Goal: Entertainment & Leisure: Browse casually

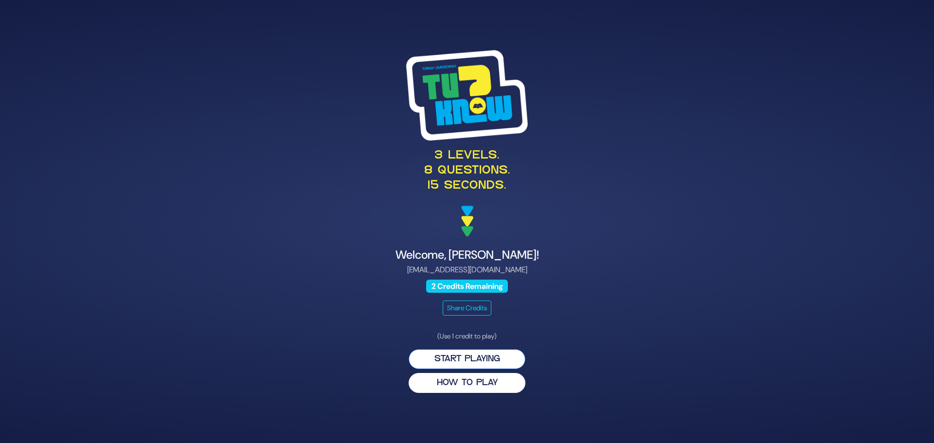
click at [509, 356] on button "Start Playing" at bounding box center [467, 359] width 117 height 20
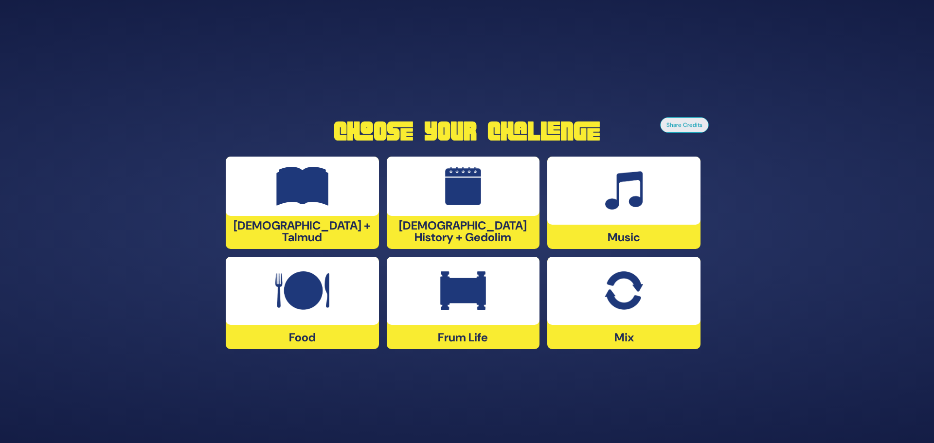
click at [480, 196] on img at bounding box center [463, 186] width 37 height 39
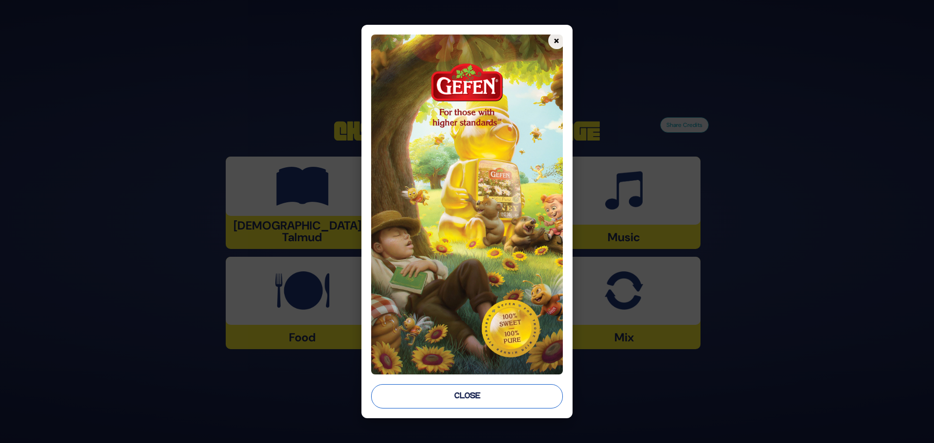
click at [487, 400] on button "Close" at bounding box center [467, 396] width 192 height 24
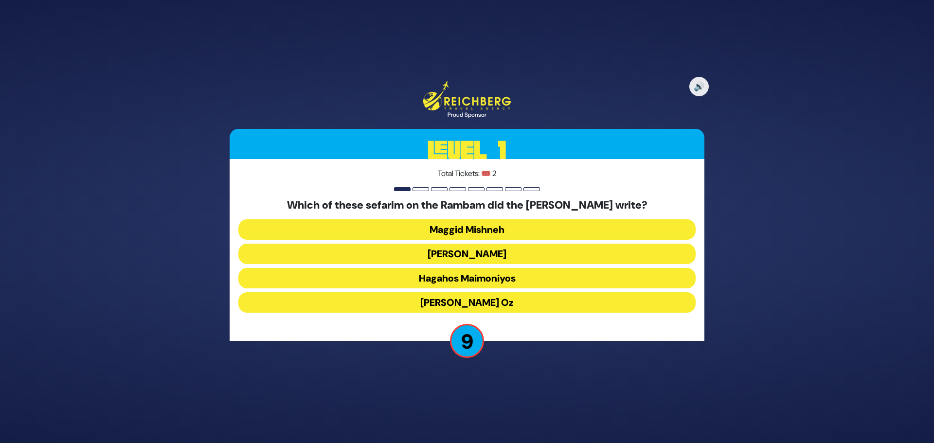
click at [456, 281] on button "Hagahos Maimoniyos" at bounding box center [466, 278] width 457 height 20
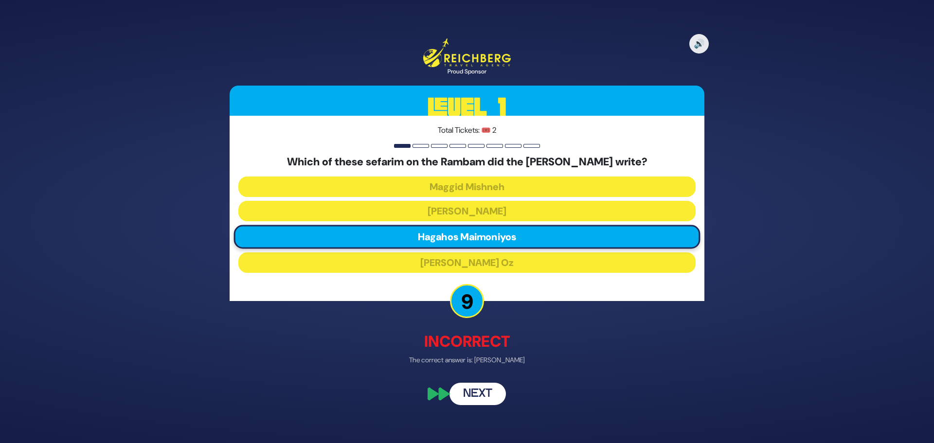
click at [469, 394] on button "Next" at bounding box center [478, 394] width 56 height 22
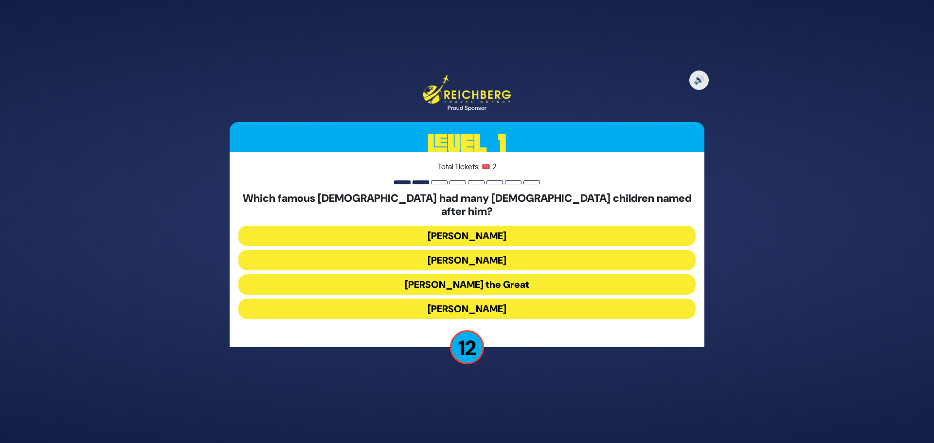
click at [433, 279] on button "[PERSON_NAME] the Great" at bounding box center [466, 284] width 457 height 20
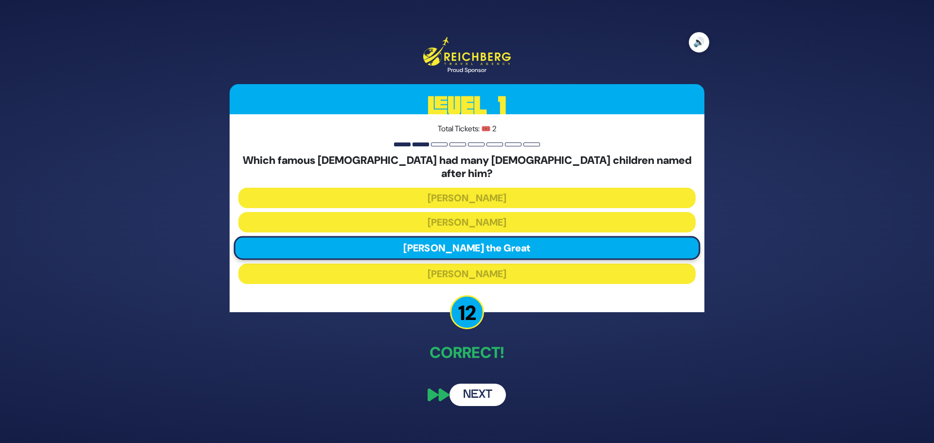
click at [698, 50] on button "🔊" at bounding box center [699, 42] width 20 height 20
click at [465, 386] on button "Next" at bounding box center [478, 395] width 56 height 22
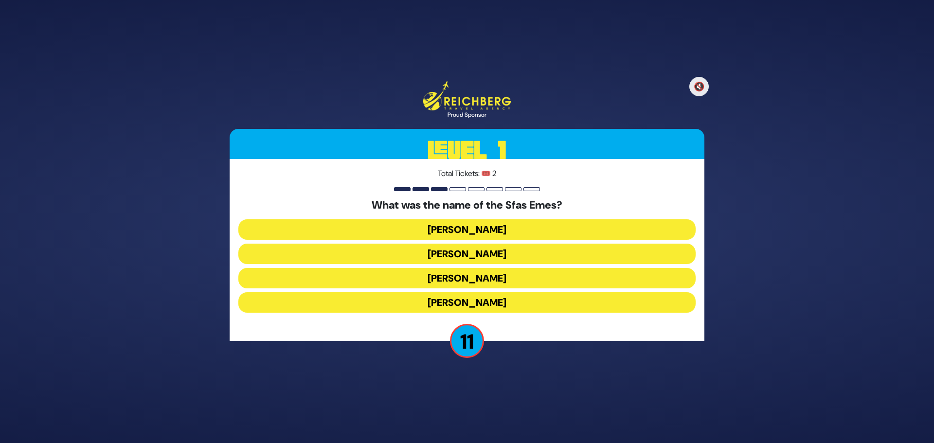
click at [430, 230] on button "[PERSON_NAME]" at bounding box center [466, 229] width 457 height 20
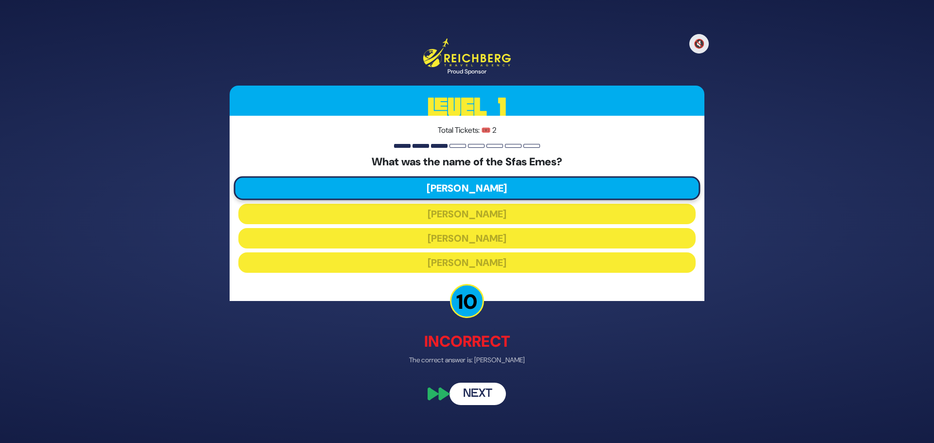
click at [467, 398] on button "Next" at bounding box center [478, 394] width 56 height 22
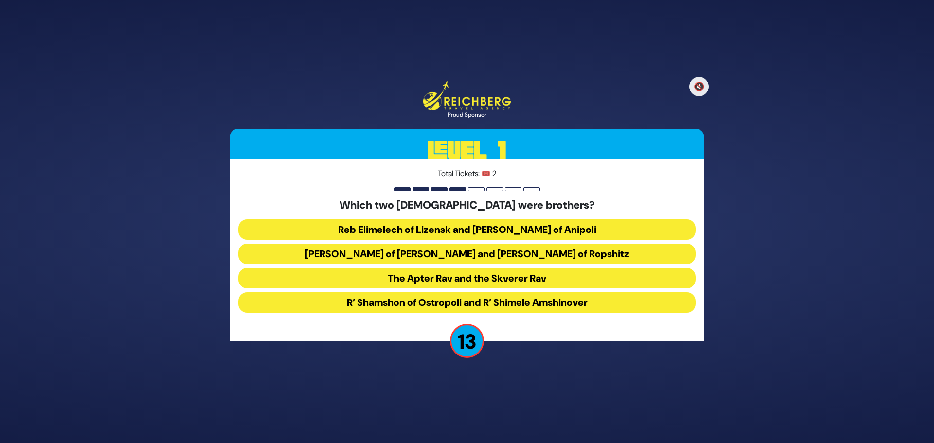
click at [454, 229] on button "Reb Elimelech of Lizensk and [PERSON_NAME] of Anipoli" at bounding box center [466, 229] width 457 height 20
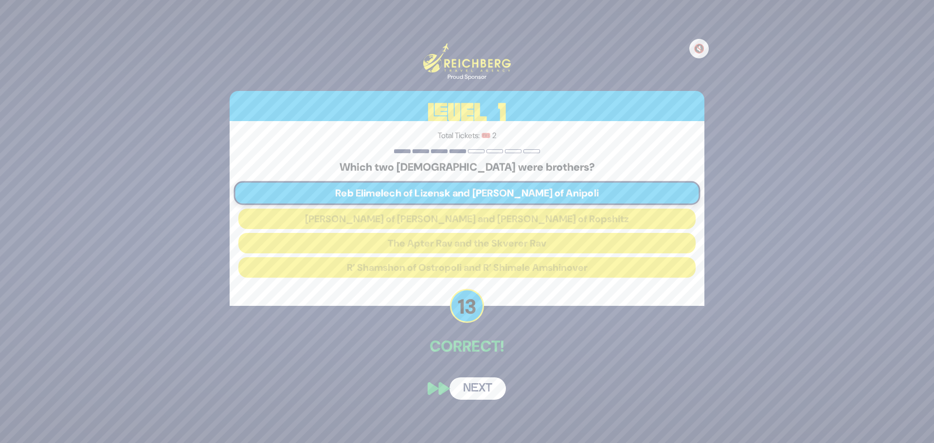
click at [469, 386] on button "Next" at bounding box center [478, 389] width 56 height 22
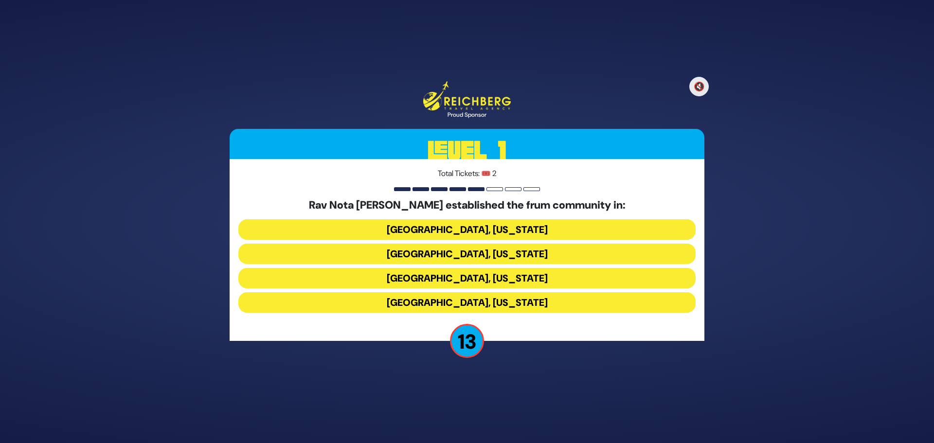
click at [415, 256] on button "[GEOGRAPHIC_DATA], [US_STATE]" at bounding box center [466, 254] width 457 height 20
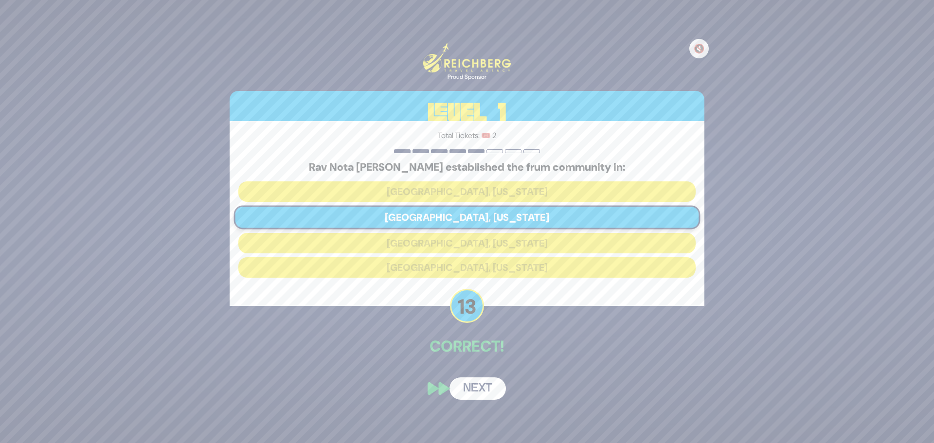
click at [464, 383] on button "Next" at bounding box center [478, 389] width 56 height 22
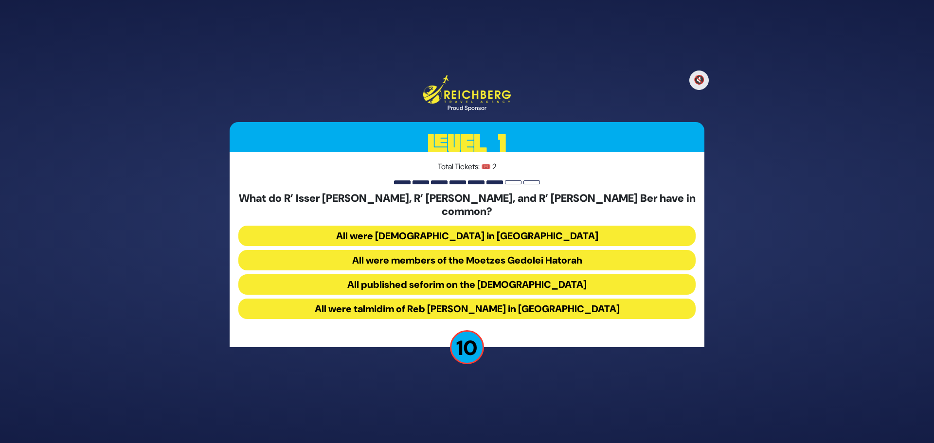
click at [399, 230] on button "All were [DEMOGRAPHIC_DATA] in [GEOGRAPHIC_DATA]" at bounding box center [466, 236] width 457 height 20
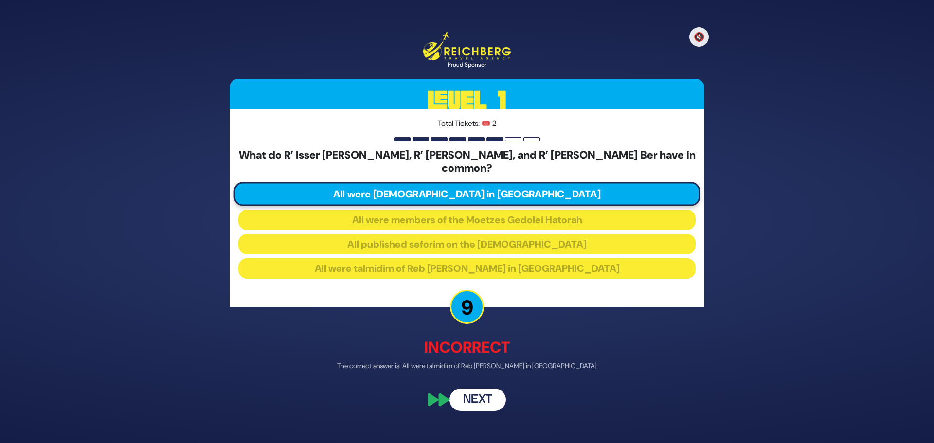
click at [485, 395] on button "Next" at bounding box center [478, 400] width 56 height 22
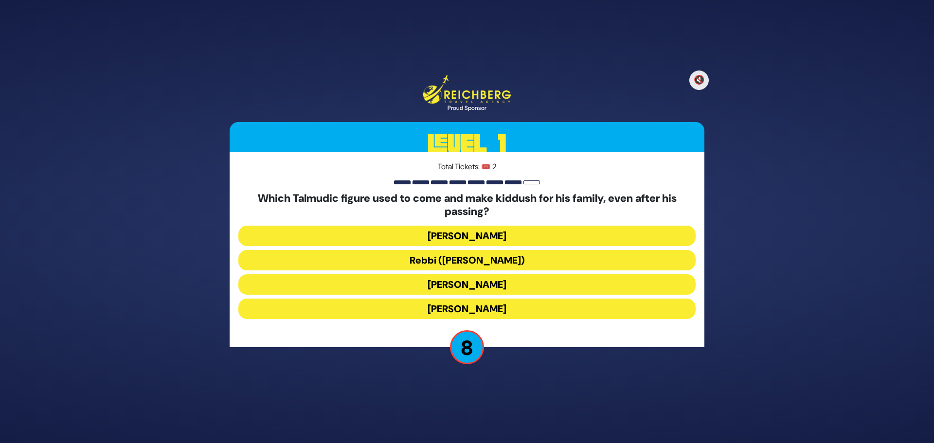
click at [412, 261] on button "Rebbi ([PERSON_NAME])" at bounding box center [466, 260] width 457 height 20
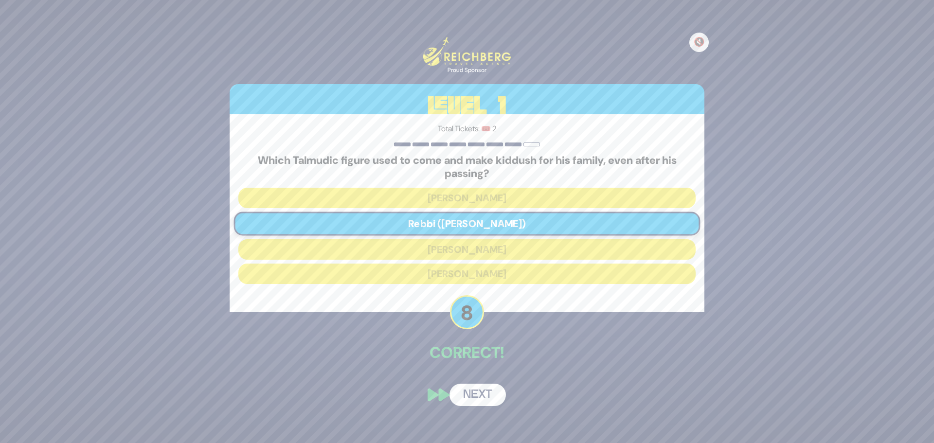
click at [476, 394] on button "Next" at bounding box center [478, 395] width 56 height 22
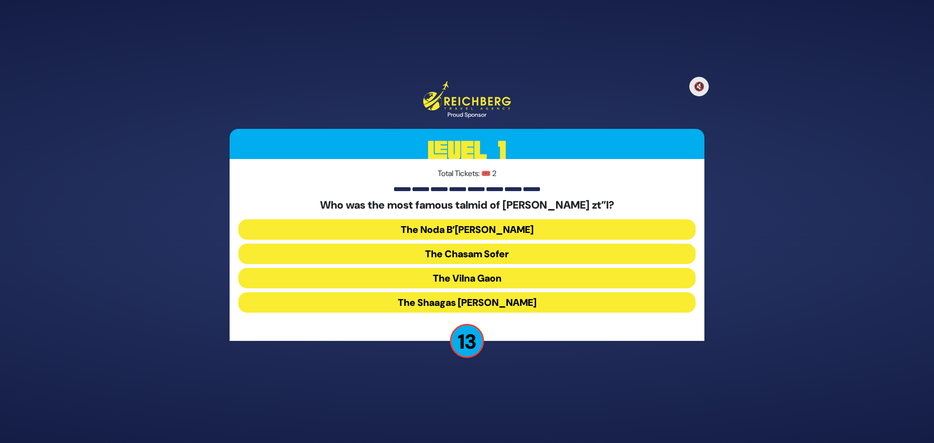
click at [447, 258] on button "The Chasam Sofer" at bounding box center [466, 254] width 457 height 20
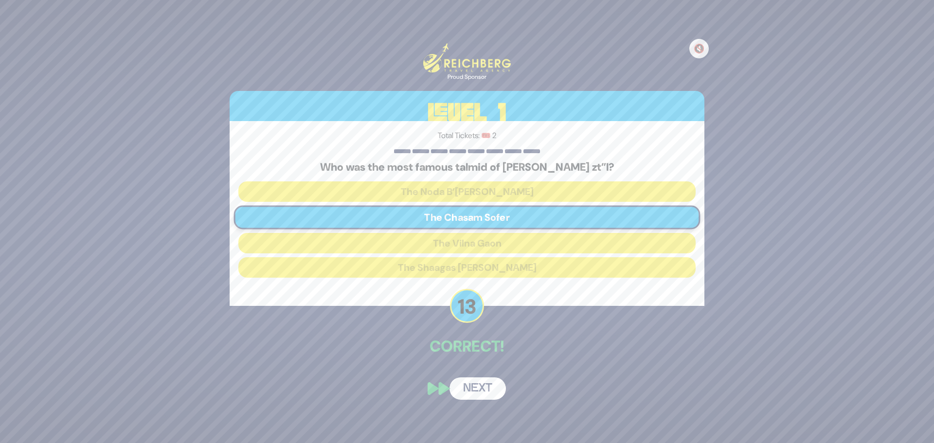
click at [481, 378] on button "Next" at bounding box center [478, 389] width 56 height 22
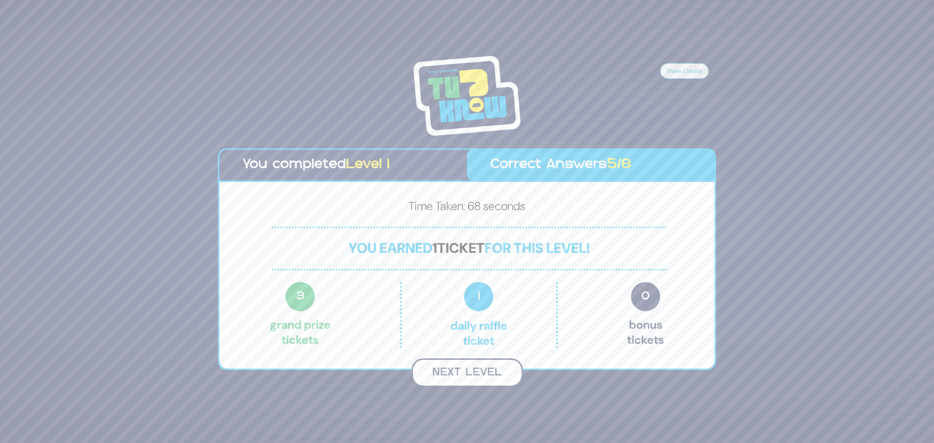
click at [447, 374] on button "Next Level" at bounding box center [467, 373] width 111 height 29
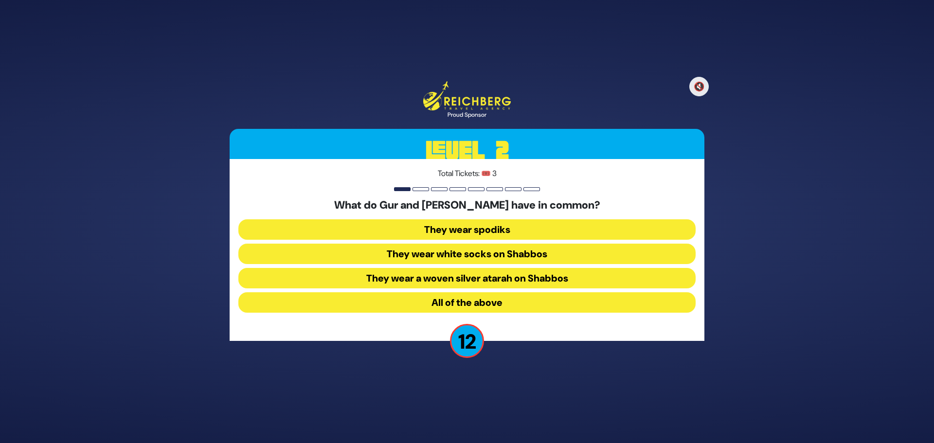
click at [420, 229] on button "They wear spodiks" at bounding box center [466, 229] width 457 height 20
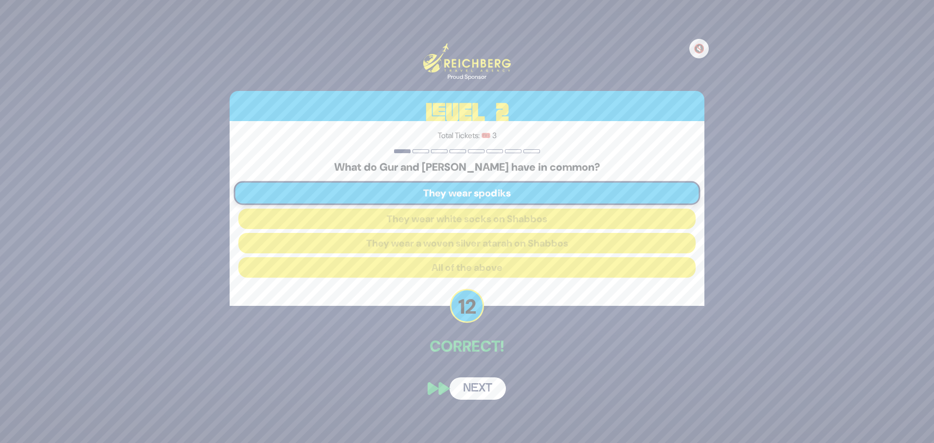
click at [465, 388] on button "Next" at bounding box center [478, 389] width 56 height 22
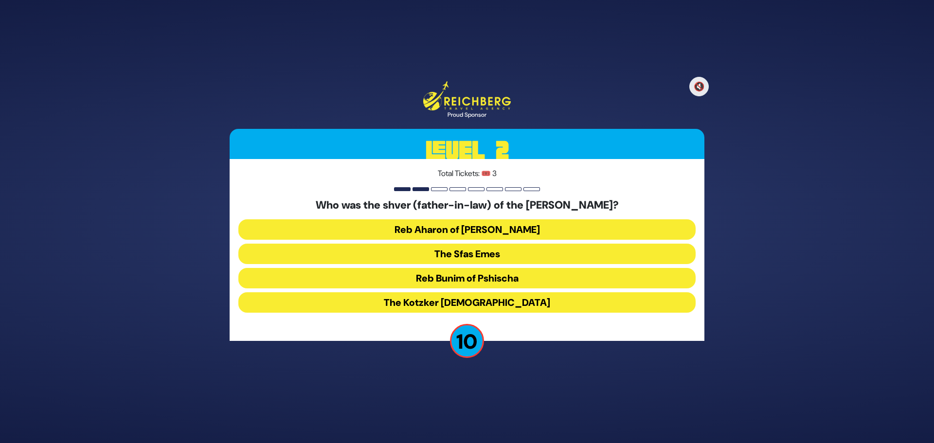
click at [431, 233] on button "Reb Aharon of [PERSON_NAME]" at bounding box center [466, 229] width 457 height 20
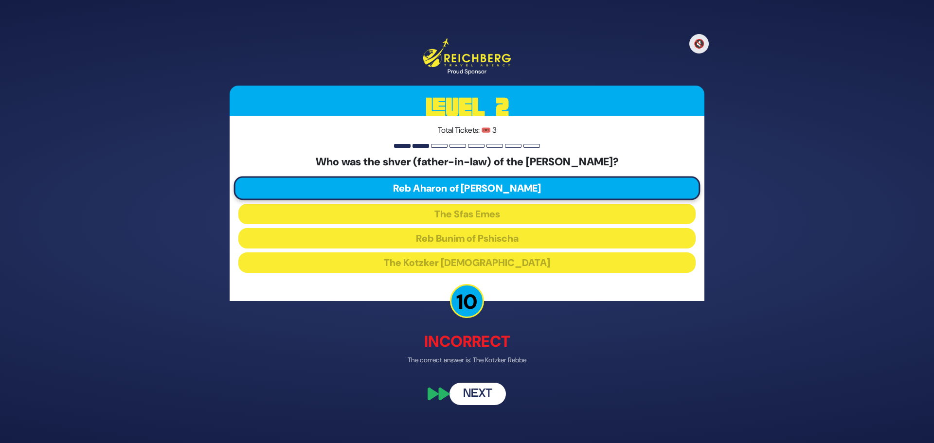
click at [468, 389] on button "Next" at bounding box center [478, 394] width 56 height 22
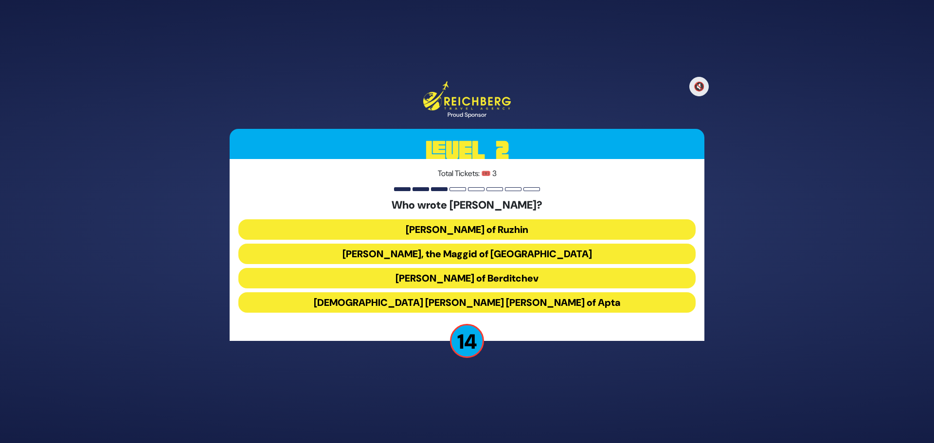
click at [443, 297] on button "[DEMOGRAPHIC_DATA] [PERSON_NAME] [PERSON_NAME] of Apta" at bounding box center [466, 302] width 457 height 20
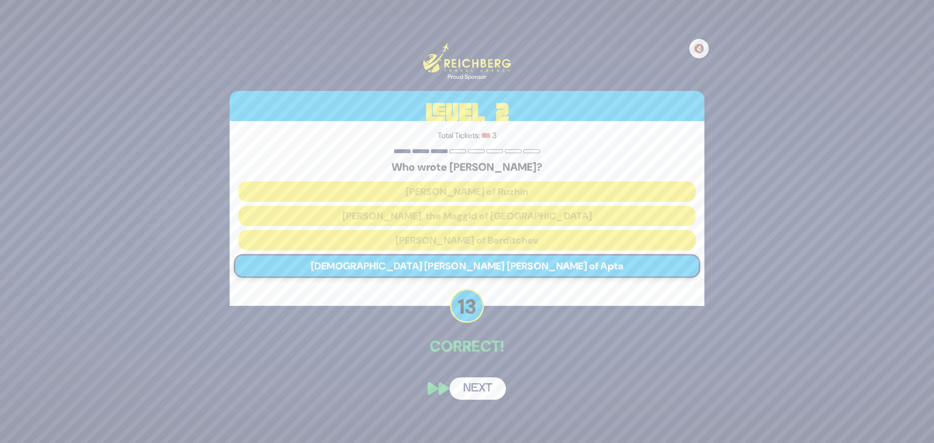
click at [461, 382] on button "Next" at bounding box center [478, 389] width 56 height 22
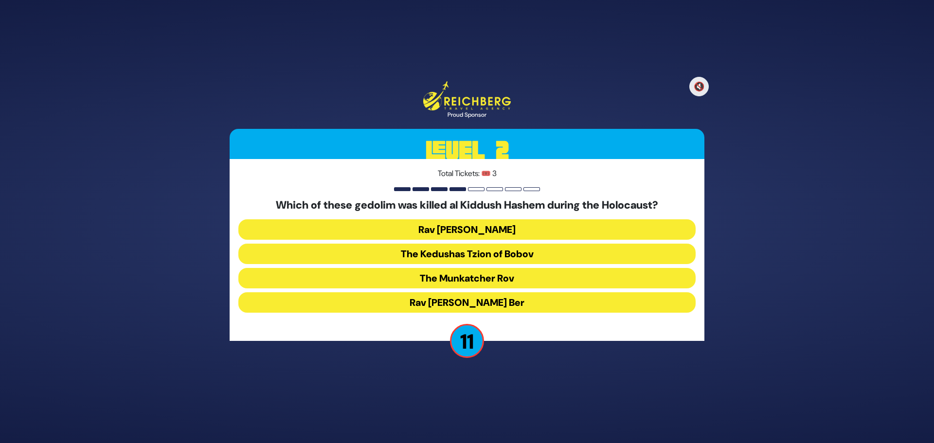
click at [445, 283] on button "The Munkatcher Rov" at bounding box center [466, 278] width 457 height 20
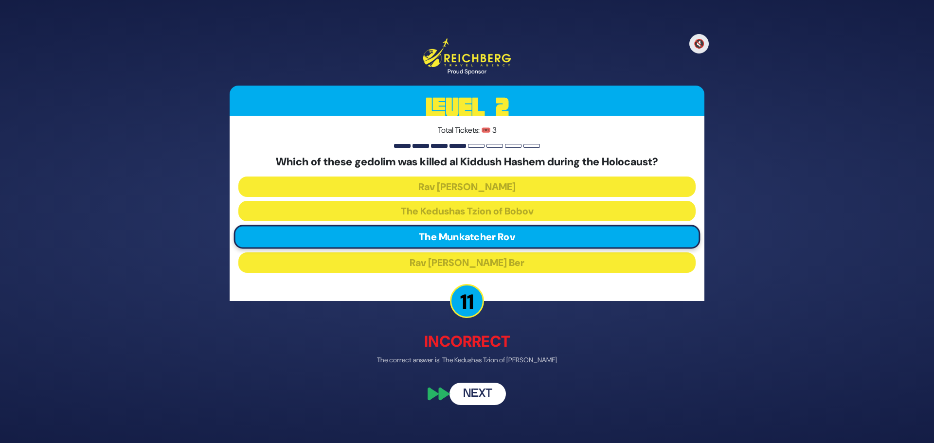
click at [469, 391] on button "Next" at bounding box center [478, 394] width 56 height 22
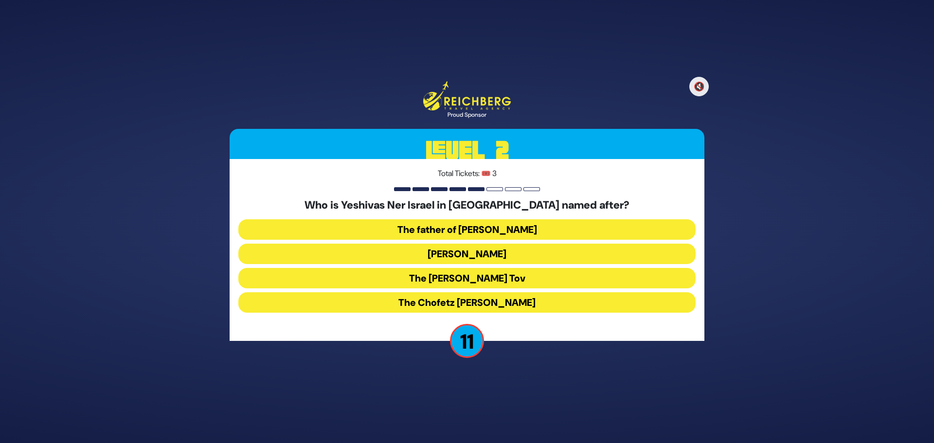
click at [422, 255] on button "[PERSON_NAME]" at bounding box center [466, 254] width 457 height 20
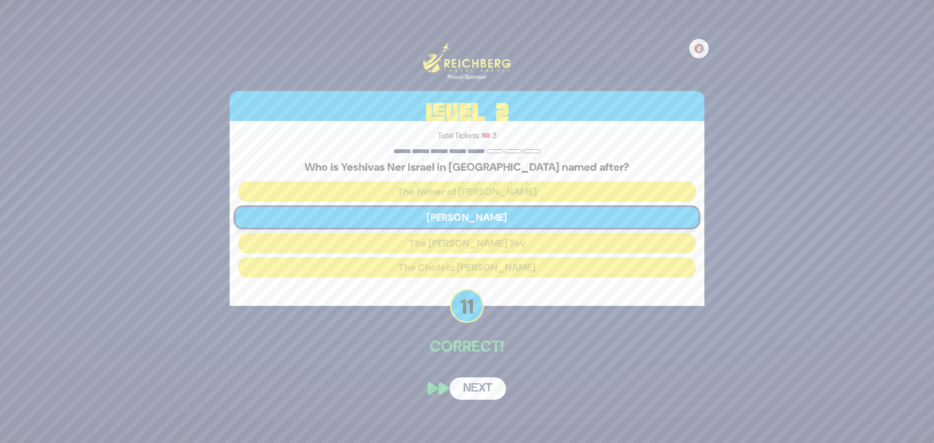
click at [465, 381] on button "Next" at bounding box center [478, 389] width 56 height 22
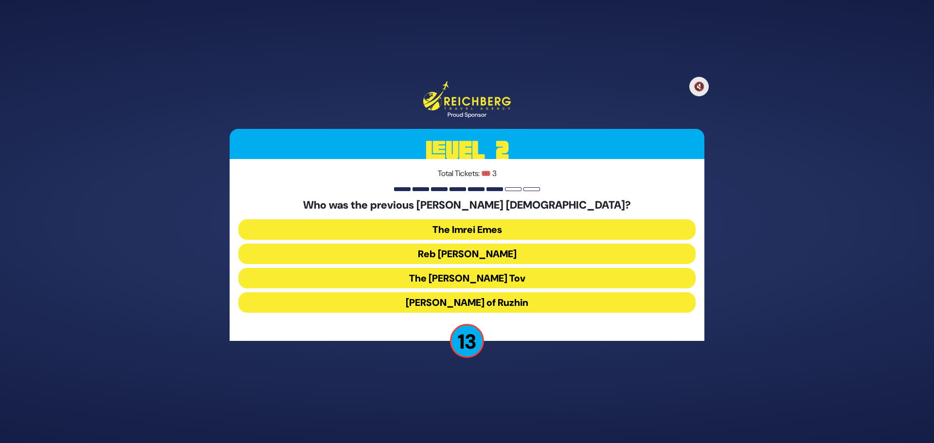
click at [426, 255] on button "Reb [PERSON_NAME]" at bounding box center [466, 254] width 457 height 20
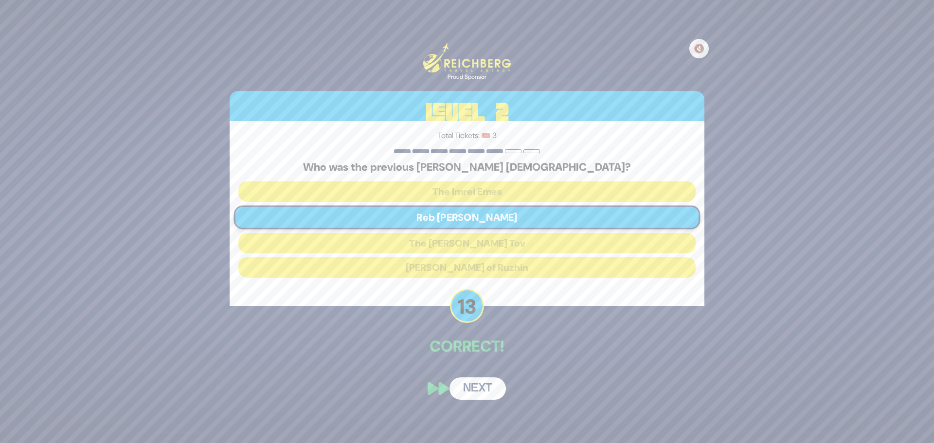
click at [470, 385] on button "Next" at bounding box center [478, 389] width 56 height 22
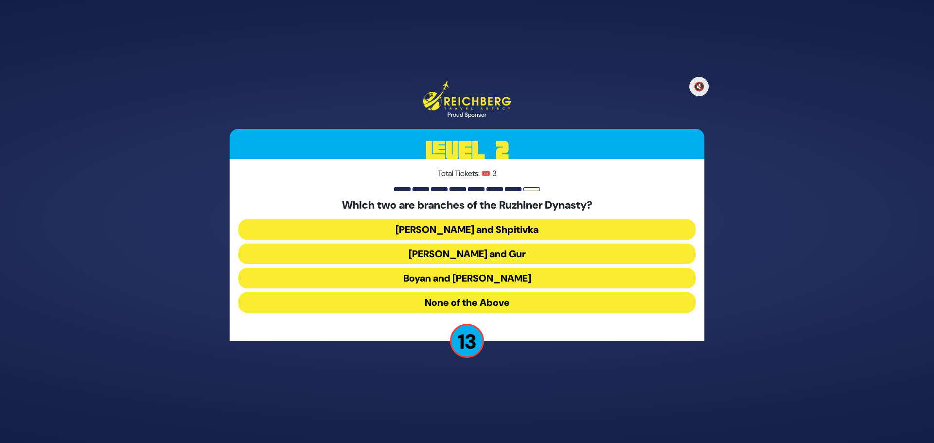
click at [422, 277] on button "Boyan and [PERSON_NAME]" at bounding box center [466, 278] width 457 height 20
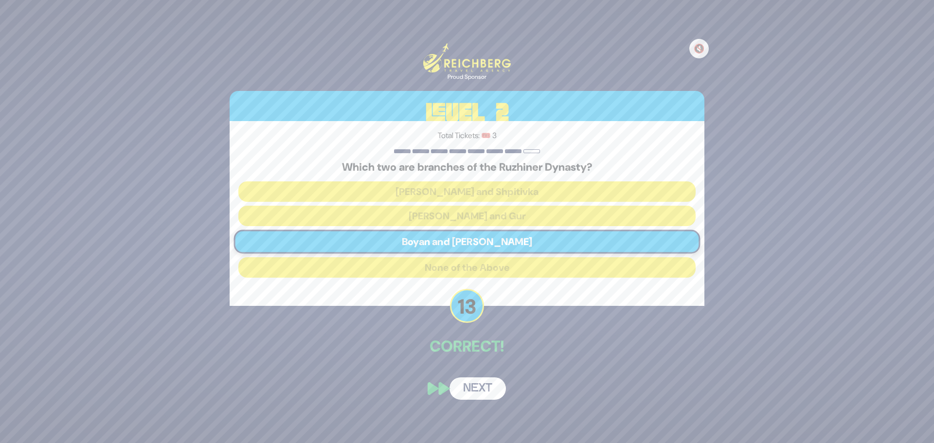
click at [473, 387] on button "Next" at bounding box center [478, 389] width 56 height 22
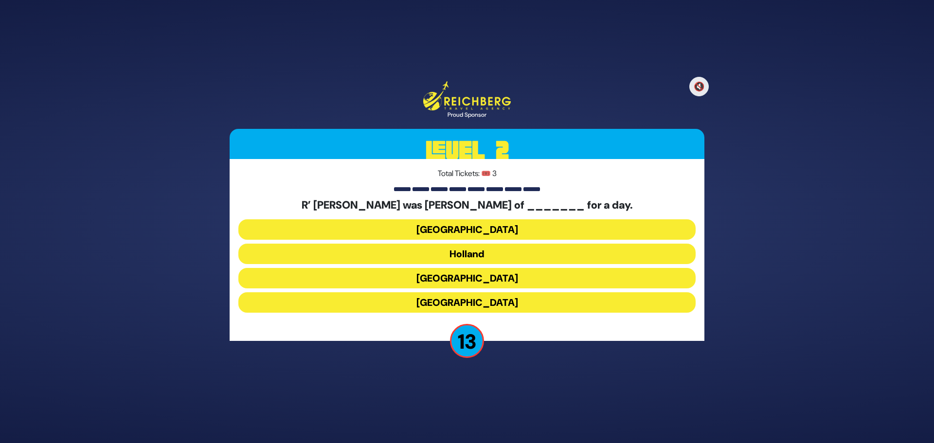
click at [474, 227] on button "[GEOGRAPHIC_DATA]" at bounding box center [466, 229] width 457 height 20
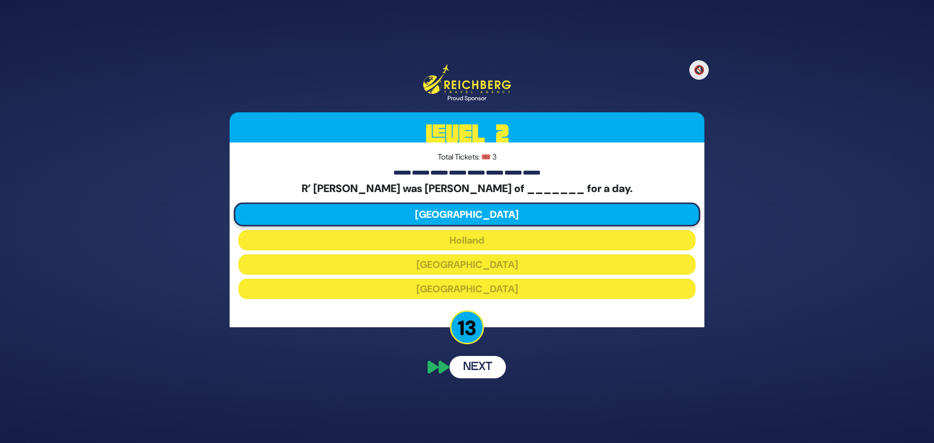
click at [475, 361] on div "🔇 Proud Sponsor Level 2 Total Tickets: 🎟️ 3 R’ [PERSON_NAME] was [PERSON_NAME] …" at bounding box center [467, 221] width 498 height 337
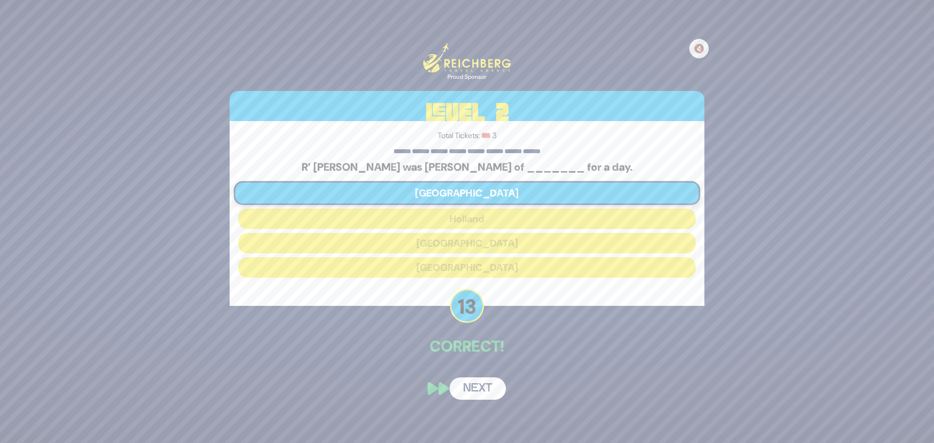
click at [489, 386] on button "Next" at bounding box center [478, 389] width 56 height 22
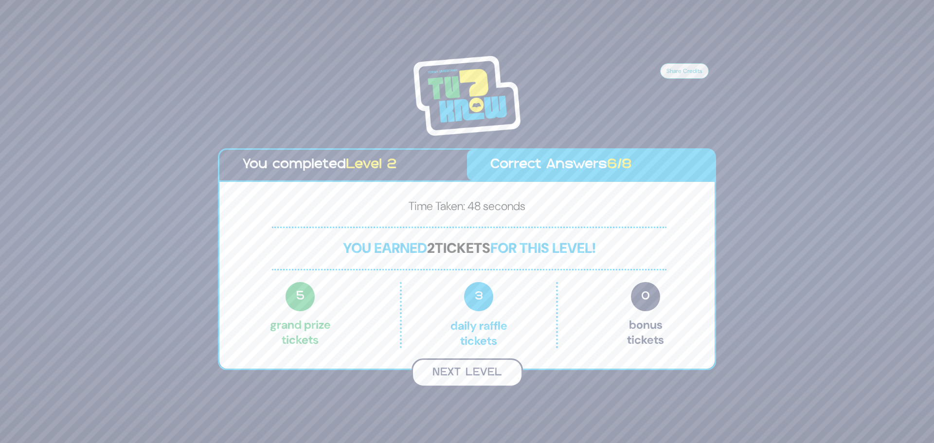
click at [493, 379] on button "Next Level" at bounding box center [467, 373] width 111 height 29
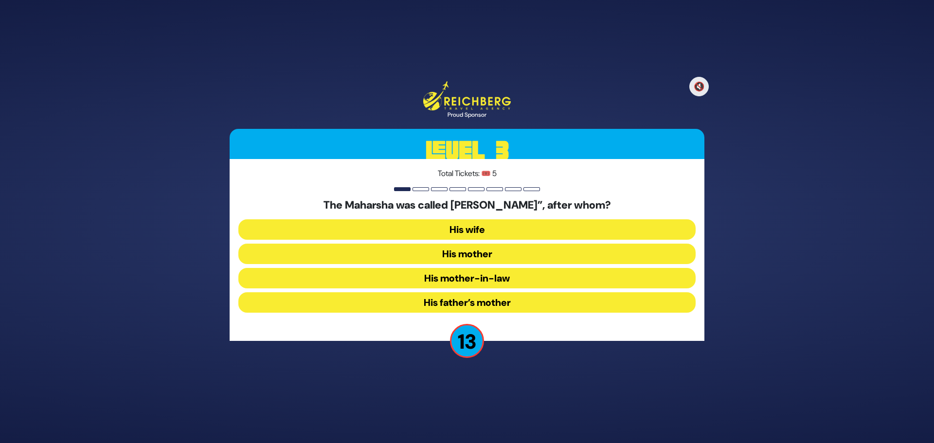
click at [464, 255] on button "His mother" at bounding box center [466, 254] width 457 height 20
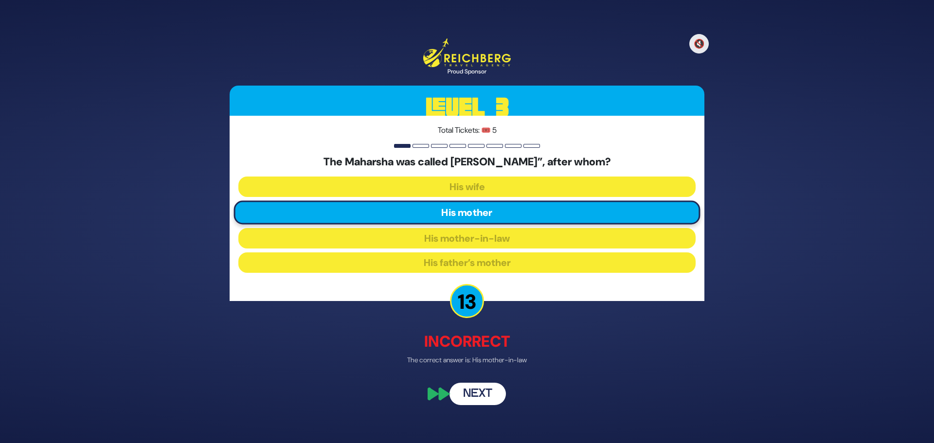
click at [475, 386] on button "Next" at bounding box center [478, 394] width 56 height 22
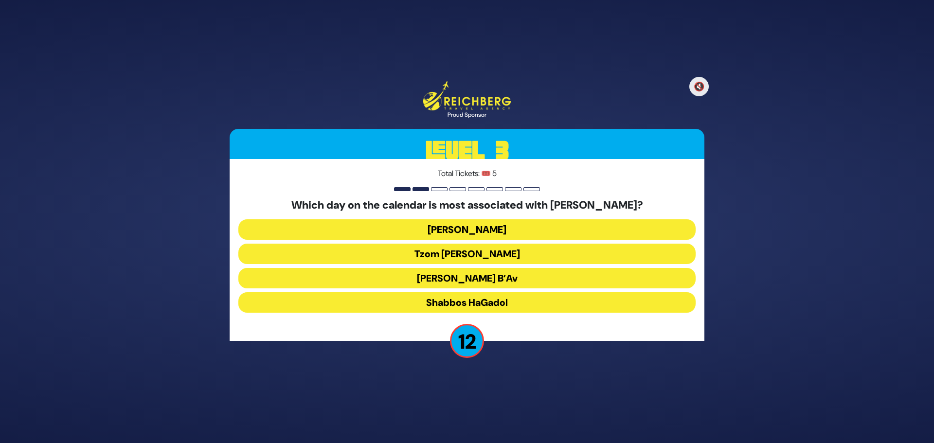
click at [434, 276] on button "[PERSON_NAME] B’Av" at bounding box center [466, 278] width 457 height 20
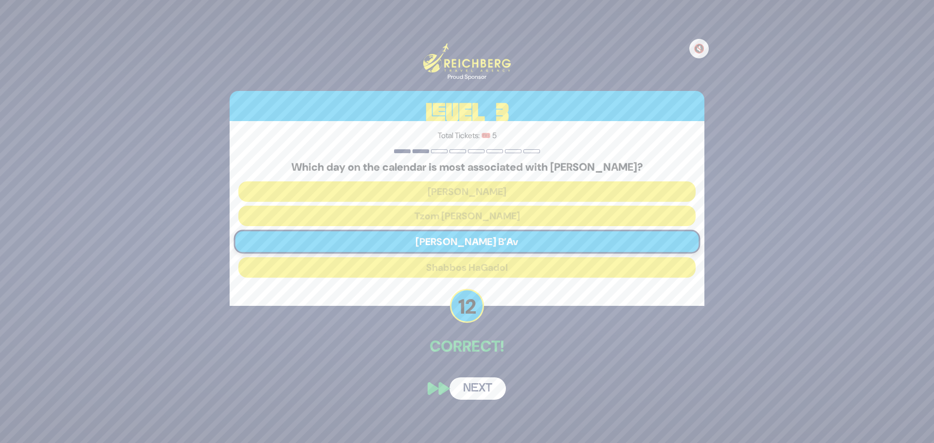
click at [466, 384] on button "Next" at bounding box center [478, 389] width 56 height 22
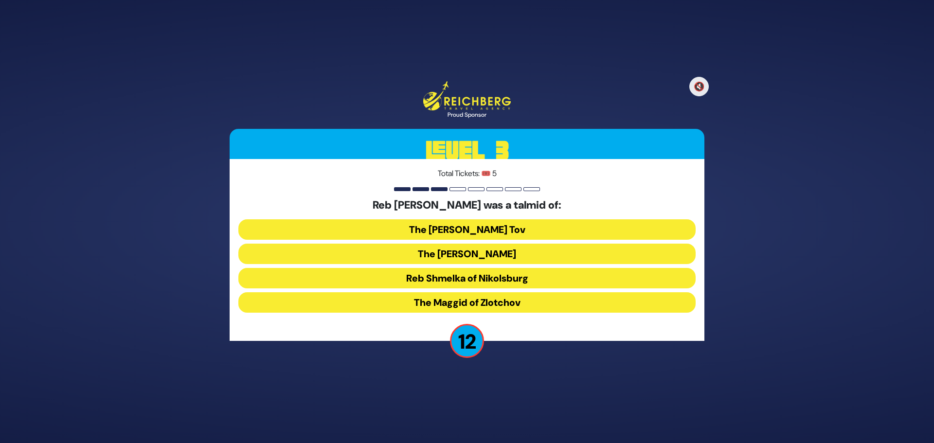
click at [415, 281] on button "Reb Shmelka of Nikolsburg" at bounding box center [466, 278] width 457 height 20
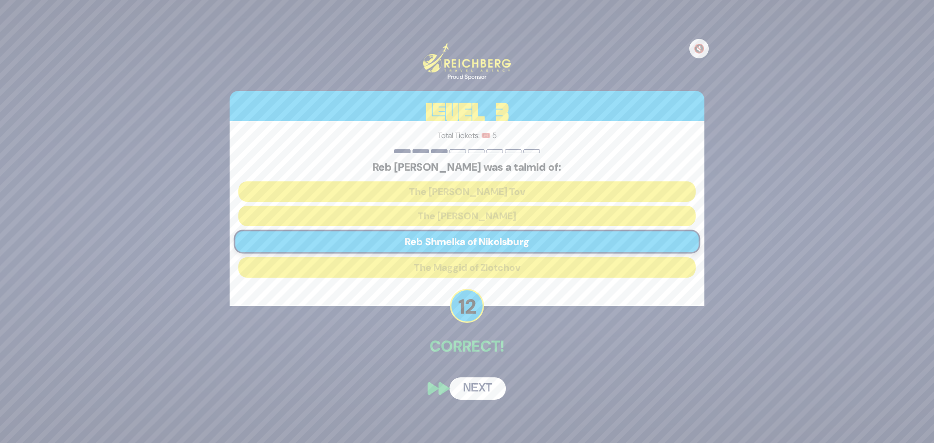
click at [469, 383] on button "Next" at bounding box center [478, 389] width 56 height 22
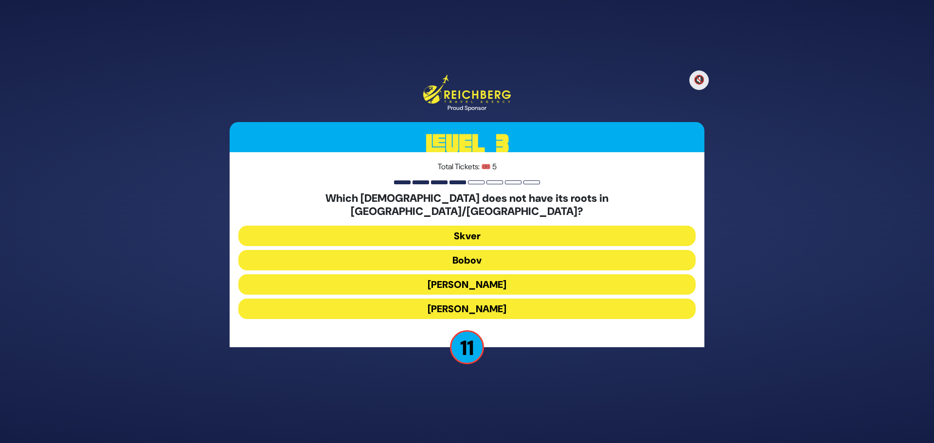
click at [430, 229] on button "Skver" at bounding box center [466, 236] width 457 height 20
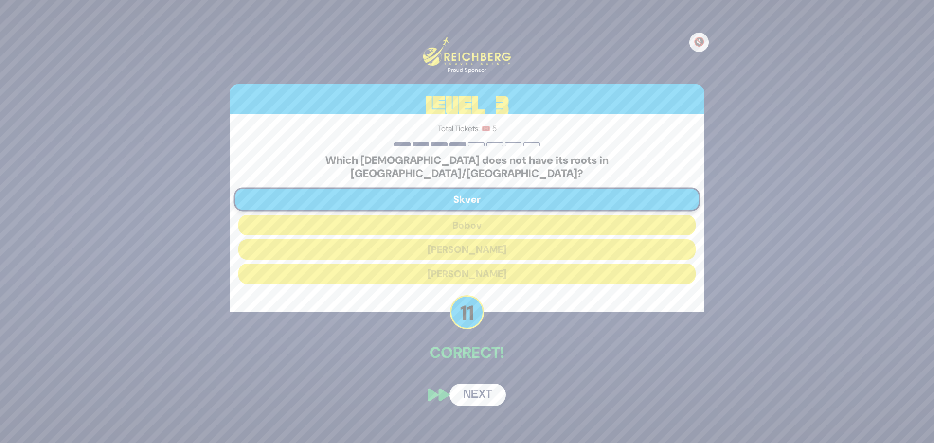
click at [480, 387] on button "Next" at bounding box center [478, 395] width 56 height 22
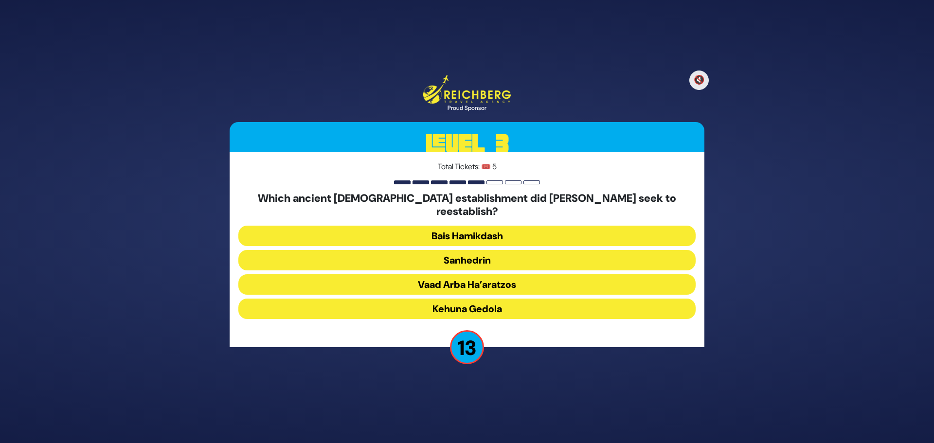
click at [429, 250] on button "Sanhedrin" at bounding box center [466, 260] width 457 height 20
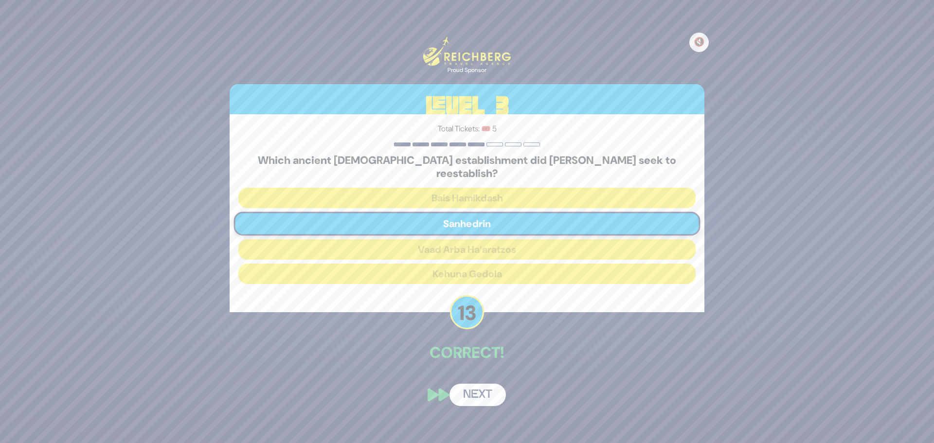
click at [477, 384] on button "Next" at bounding box center [478, 395] width 56 height 22
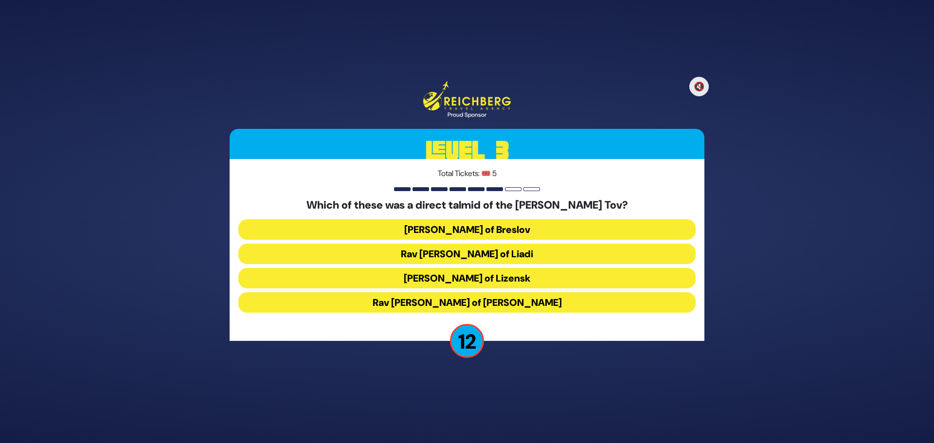
click at [442, 277] on button "[PERSON_NAME] of Lizensk" at bounding box center [466, 278] width 457 height 20
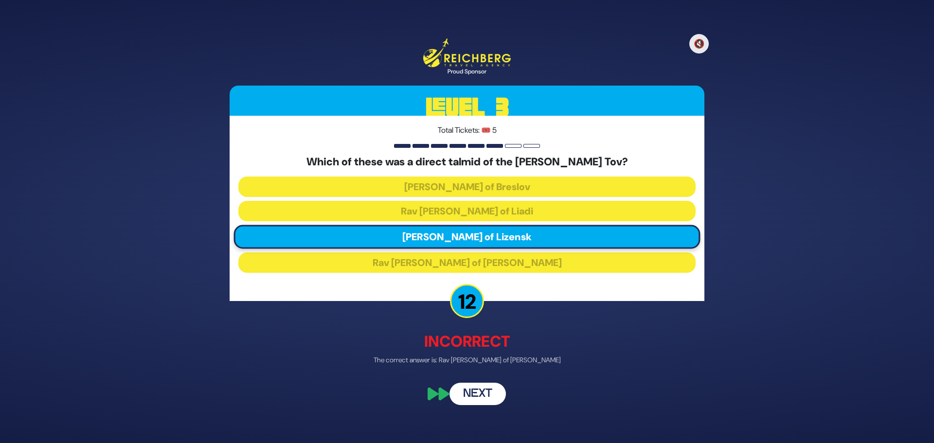
click at [472, 395] on button "Next" at bounding box center [478, 394] width 56 height 22
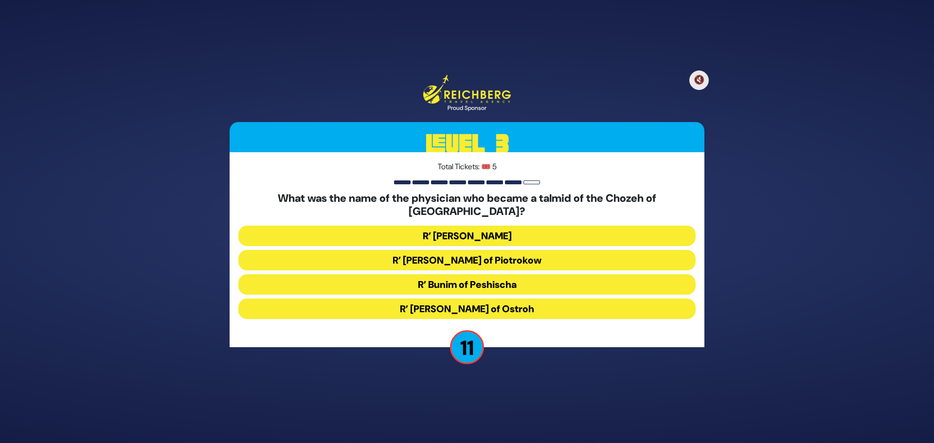
click at [442, 253] on button "R’ [PERSON_NAME] of Piotrokow" at bounding box center [466, 260] width 457 height 20
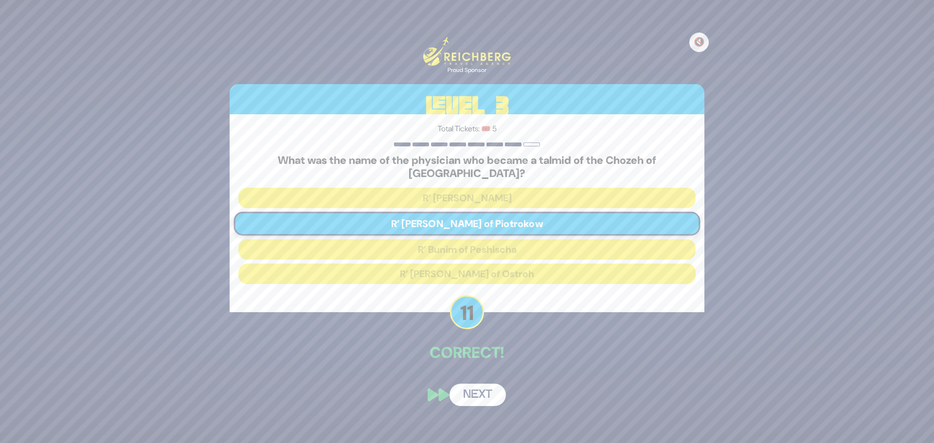
click at [478, 388] on button "Next" at bounding box center [478, 395] width 56 height 22
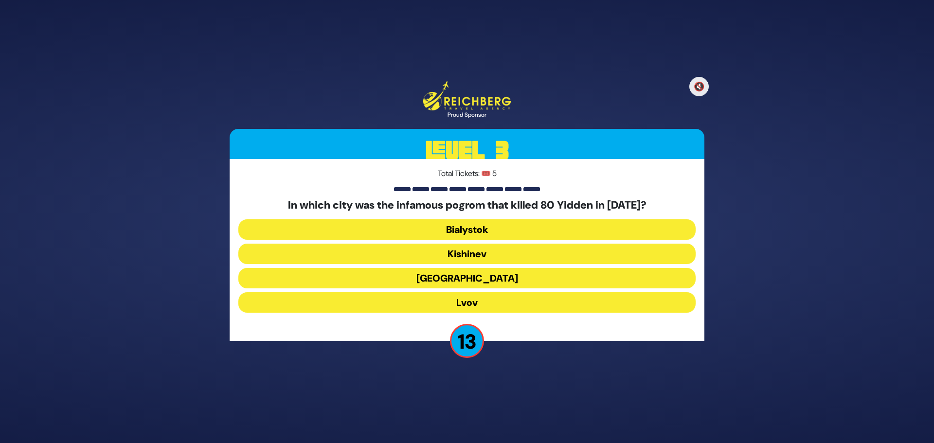
click at [453, 252] on button "Kishinev" at bounding box center [466, 254] width 457 height 20
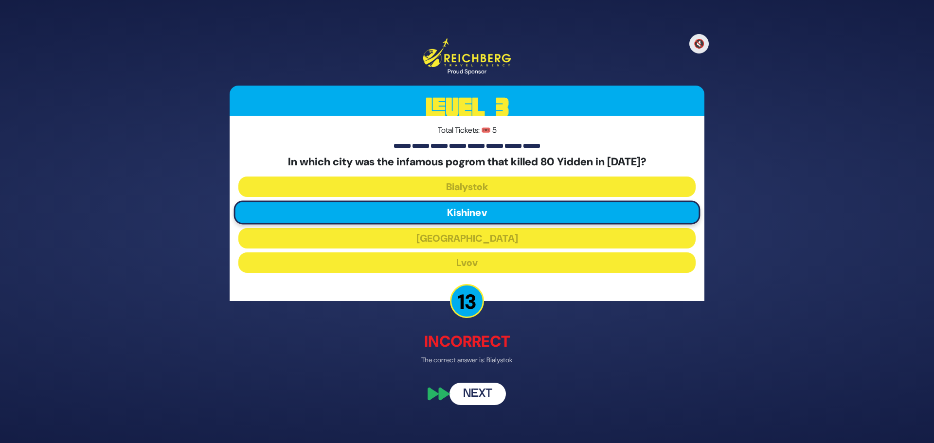
click at [472, 391] on button "Next" at bounding box center [478, 394] width 56 height 22
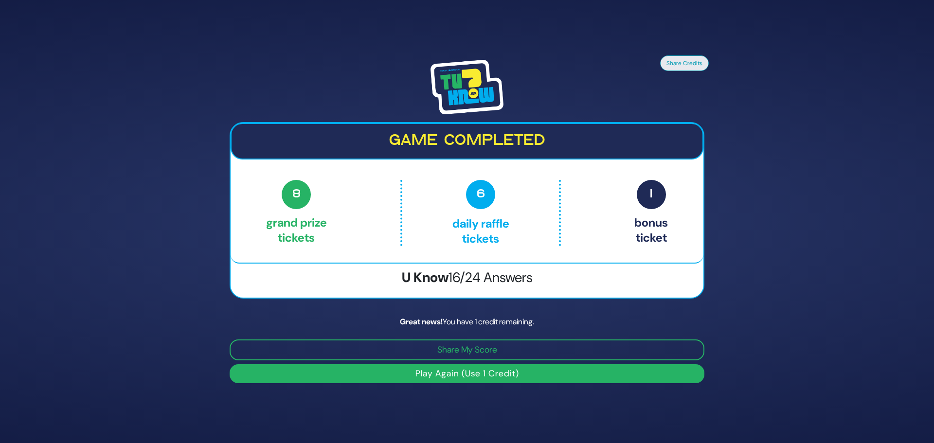
click at [477, 370] on button "Play Again (Use 1 Credit)" at bounding box center [467, 374] width 475 height 19
click at [475, 378] on button "Play Again (Use 1 Credit)" at bounding box center [467, 374] width 475 height 19
click at [472, 373] on button "Play Again (Use 1 Credit)" at bounding box center [467, 374] width 475 height 19
click at [471, 325] on div "Great news! You have 1 credit remaining." at bounding box center [467, 322] width 475 height 12
click at [620, 379] on button "Play Again (Use 1 Credit)" at bounding box center [467, 374] width 475 height 19
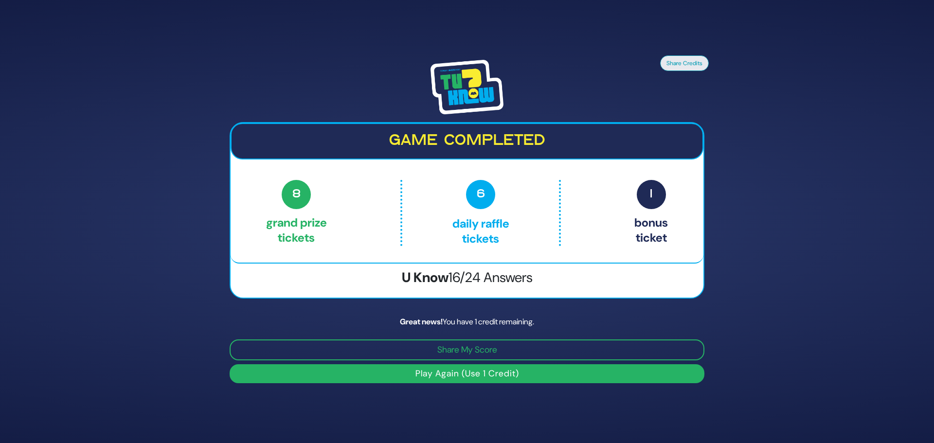
click at [620, 379] on button "Play Again (Use 1 Credit)" at bounding box center [467, 374] width 475 height 19
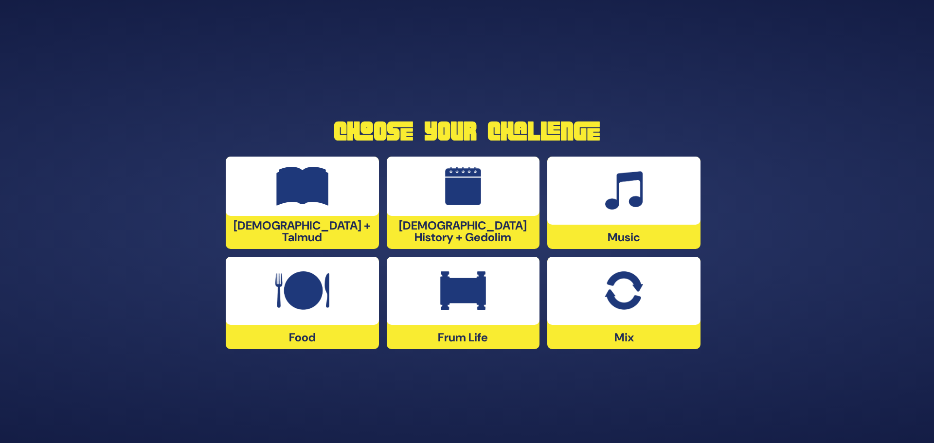
click at [435, 311] on div at bounding box center [463, 291] width 153 height 68
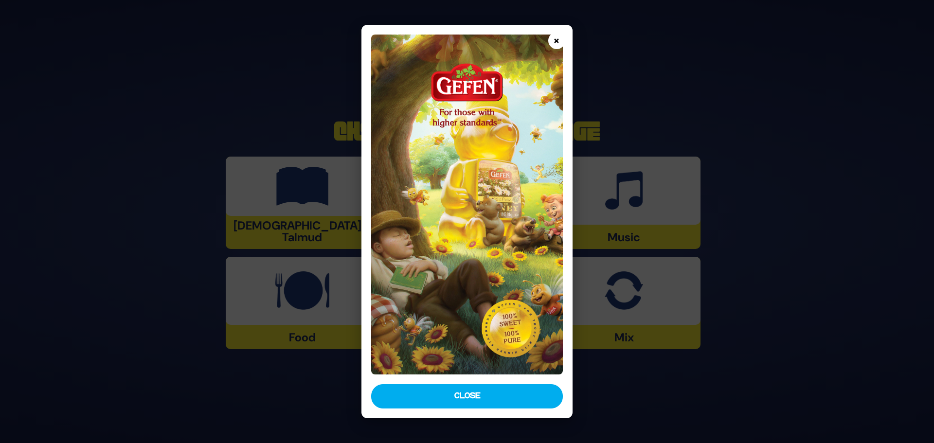
click at [553, 44] on button "×" at bounding box center [556, 40] width 17 height 17
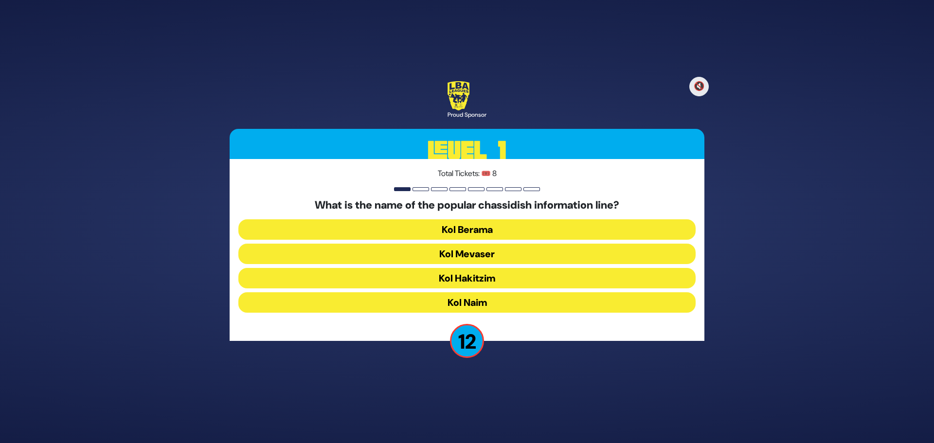
click at [435, 254] on button "Kol Mevaser" at bounding box center [466, 254] width 457 height 20
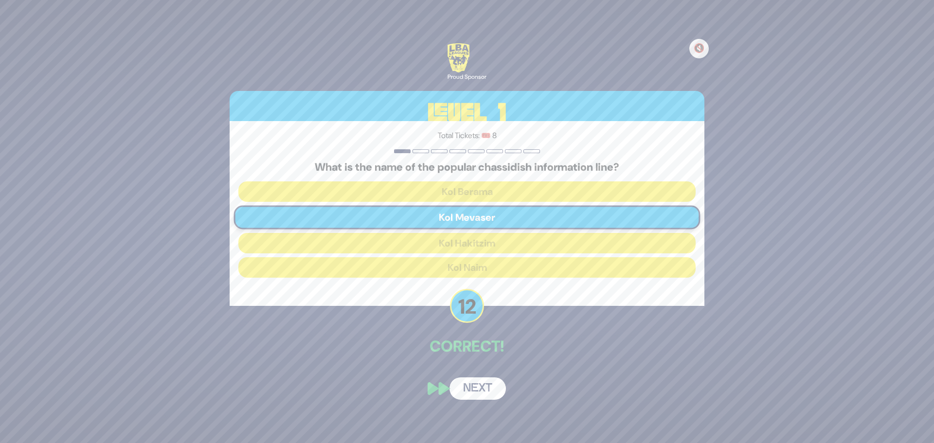
click at [463, 386] on button "Next" at bounding box center [478, 389] width 56 height 22
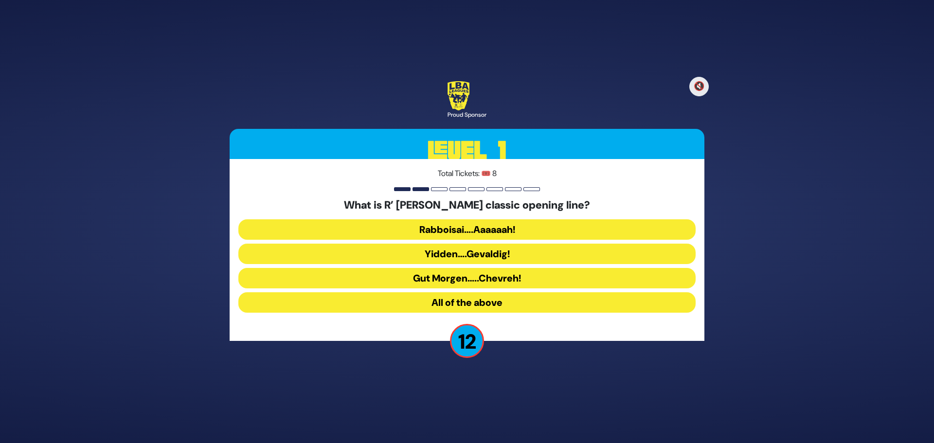
click at [436, 283] on button "Gut Morgen…..Chevreh!" at bounding box center [466, 278] width 457 height 20
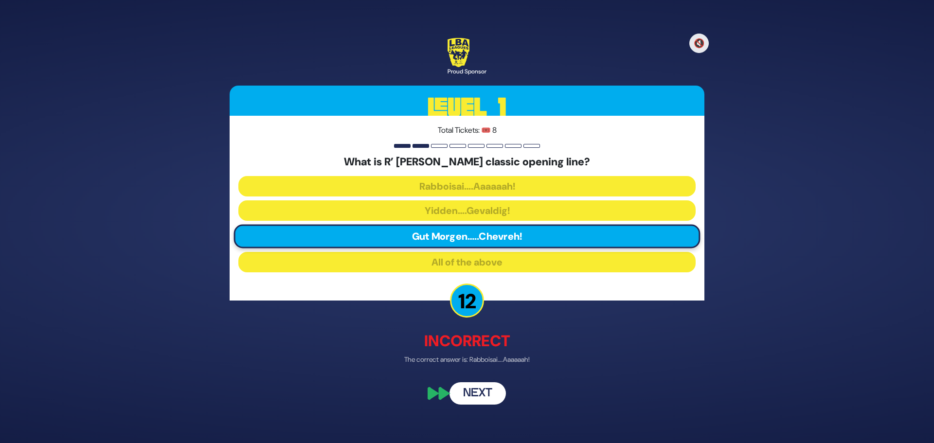
click at [473, 396] on button "Next" at bounding box center [478, 394] width 56 height 22
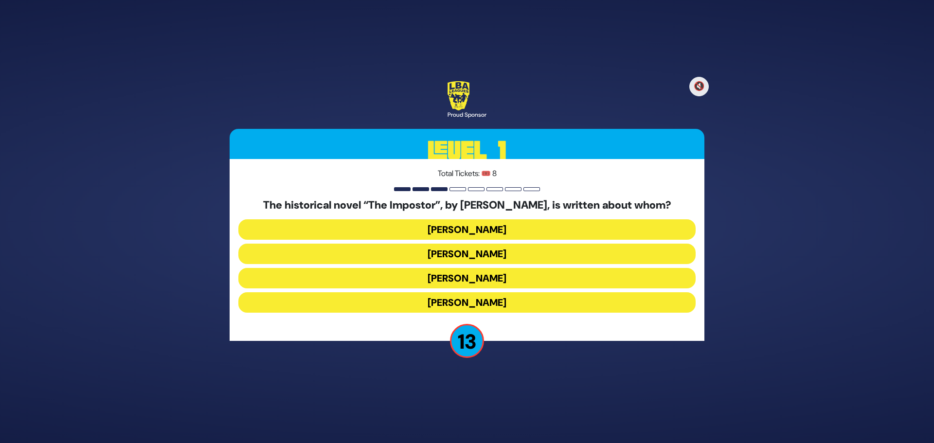
click at [422, 278] on button "Shabbesai Tzvi" at bounding box center [466, 278] width 457 height 20
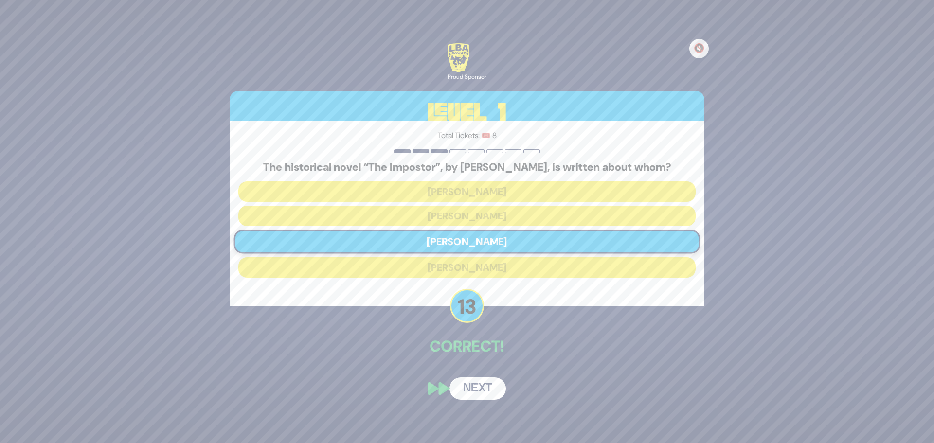
click at [463, 384] on button "Next" at bounding box center [478, 389] width 56 height 22
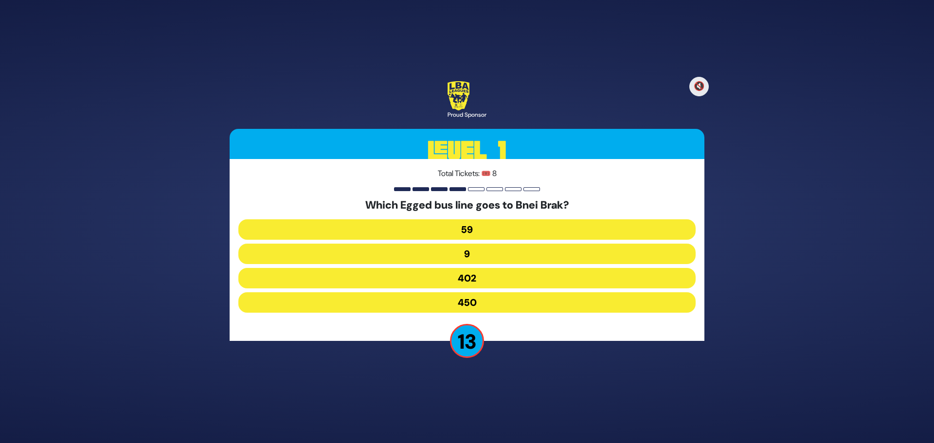
click at [430, 269] on button "402" at bounding box center [466, 278] width 457 height 20
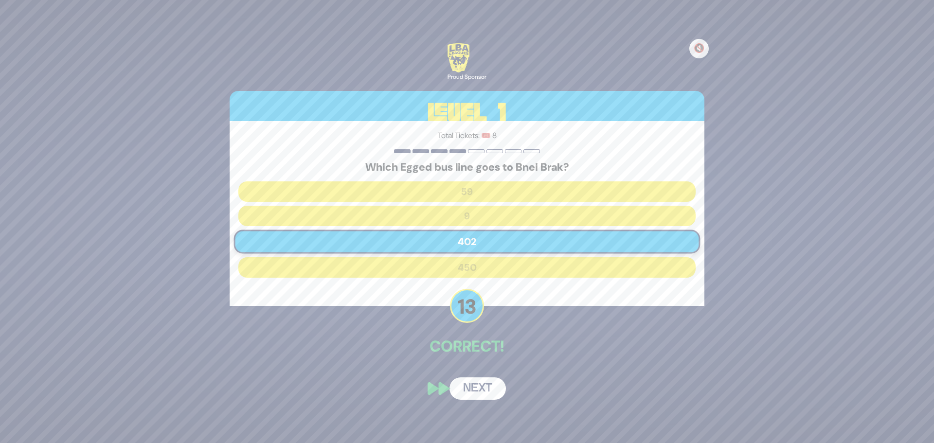
click at [474, 386] on button "Next" at bounding box center [478, 389] width 56 height 22
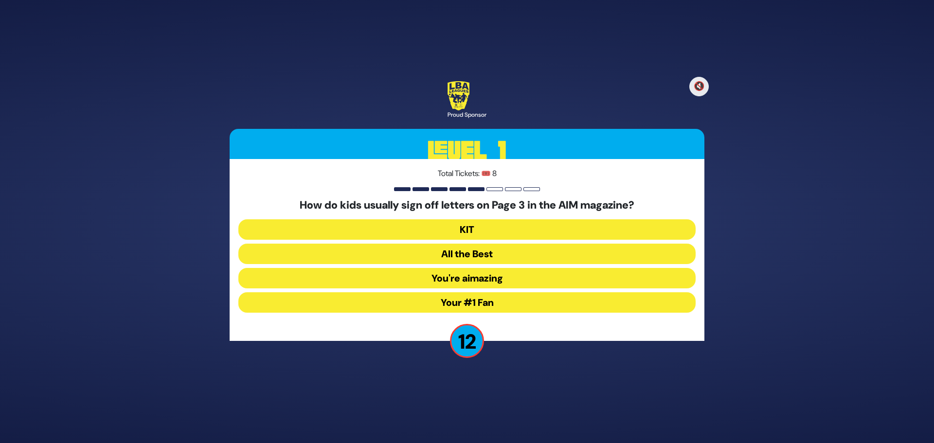
click at [435, 278] on button "You're aimazing" at bounding box center [466, 278] width 457 height 20
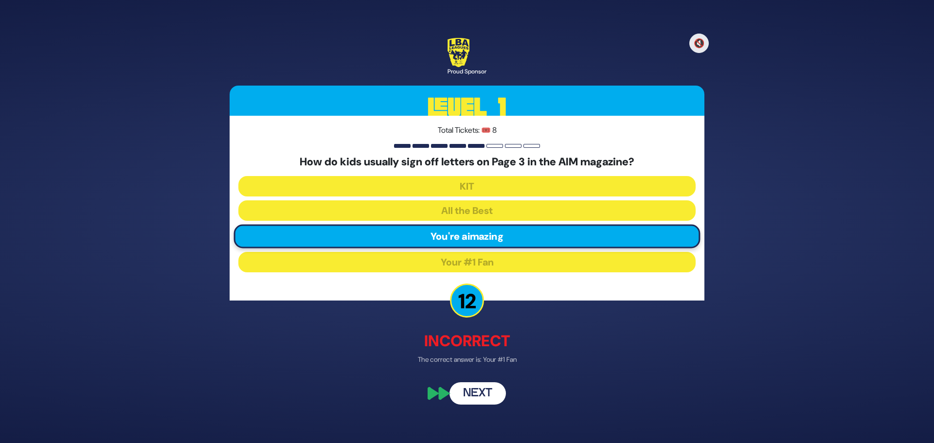
click at [480, 392] on button "Next" at bounding box center [478, 394] width 56 height 22
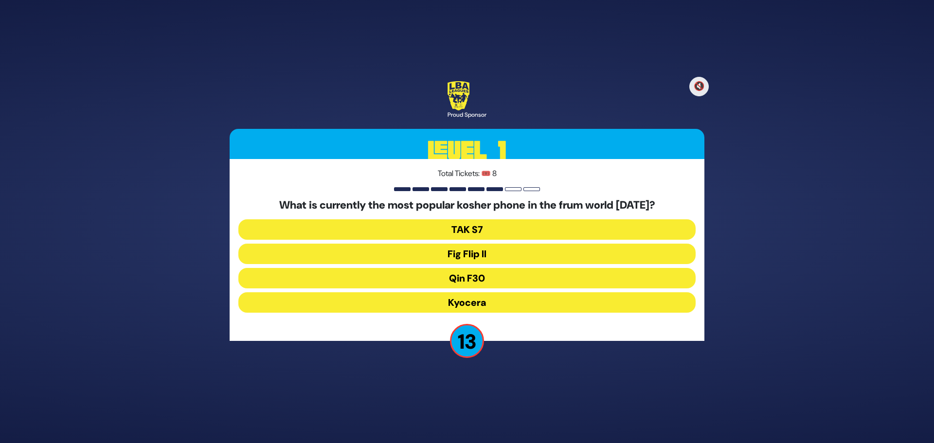
click at [429, 256] on button "Fig Flip II" at bounding box center [466, 254] width 457 height 20
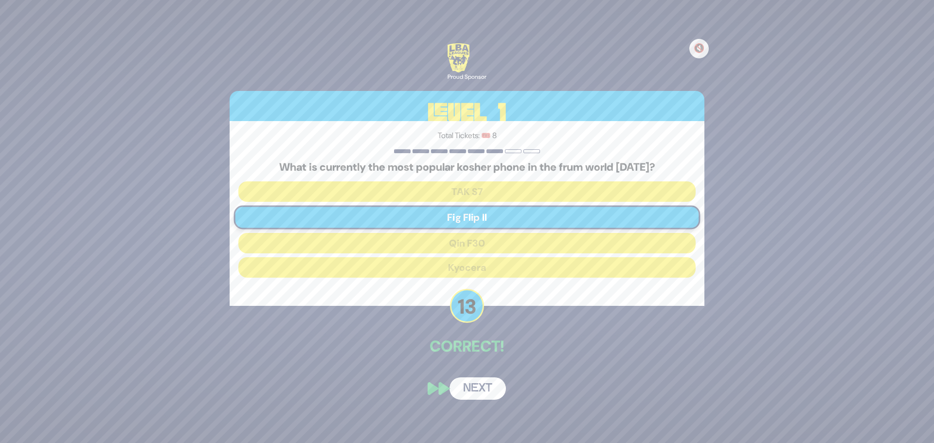
click at [464, 383] on button "Next" at bounding box center [478, 389] width 56 height 22
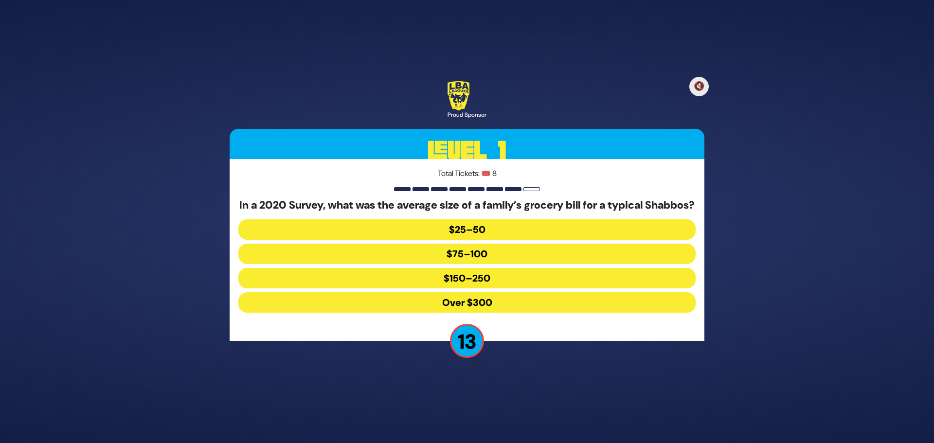
click at [420, 310] on button "Over $300" at bounding box center [466, 302] width 457 height 20
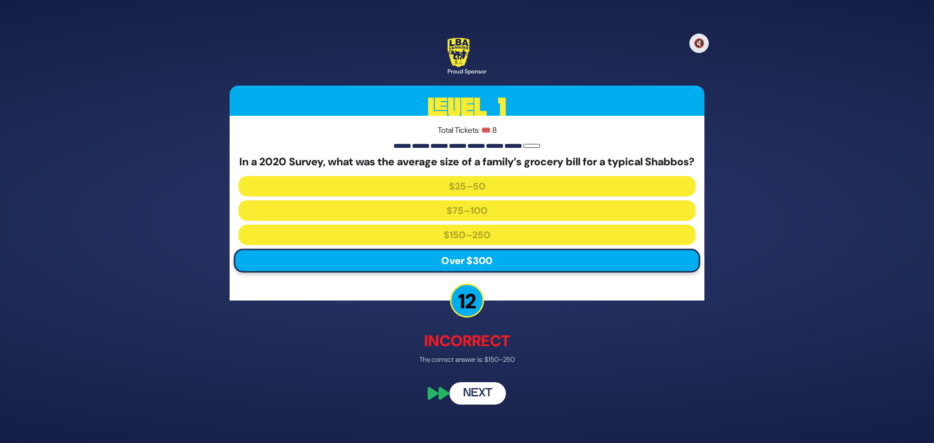
click at [480, 399] on button "Next" at bounding box center [478, 394] width 56 height 22
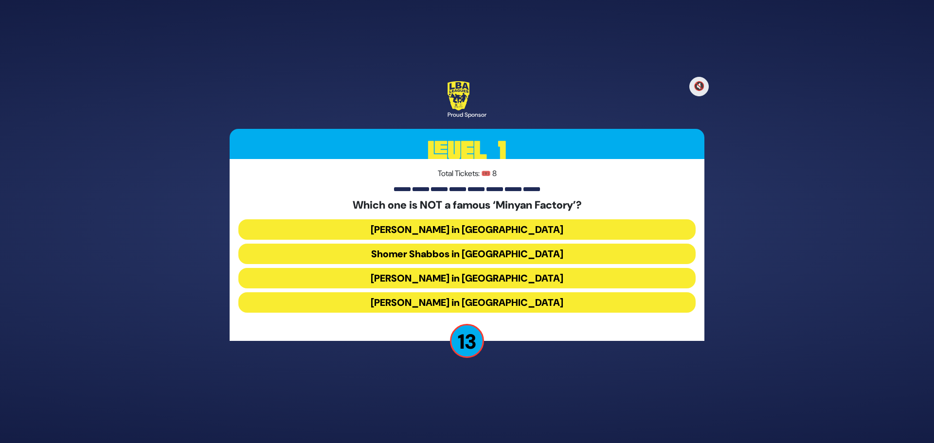
click at [422, 300] on button "Bais Dovid in Lakewood" at bounding box center [466, 302] width 457 height 20
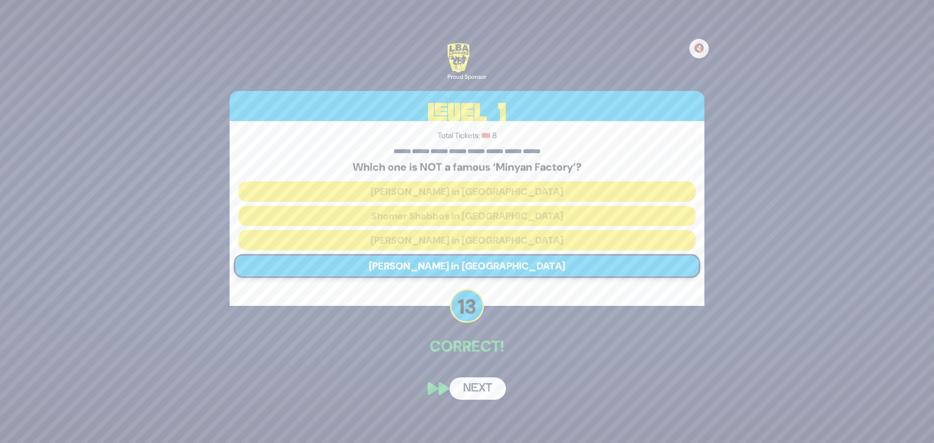
click at [474, 382] on button "Next" at bounding box center [478, 389] width 56 height 22
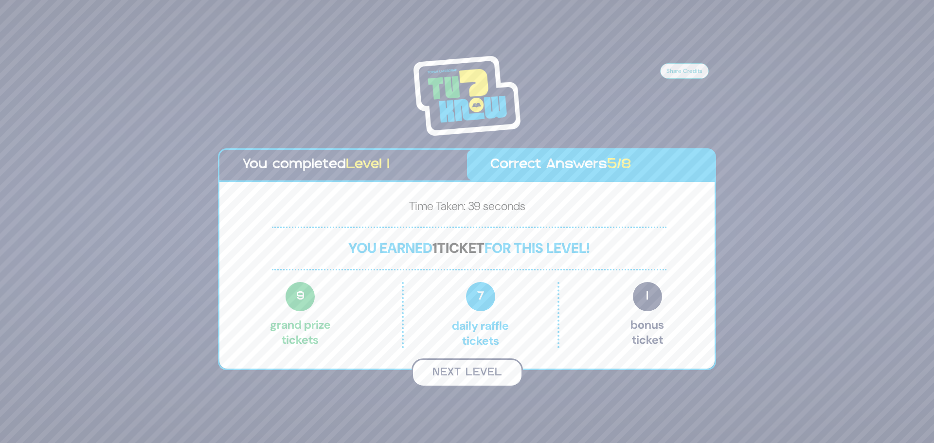
click at [456, 379] on button "Next Level" at bounding box center [467, 373] width 111 height 29
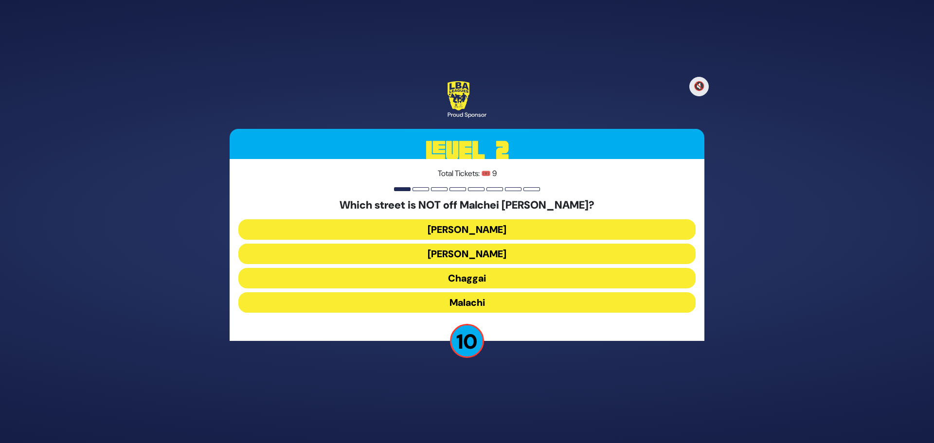
click at [469, 284] on button "Chaggai" at bounding box center [466, 278] width 457 height 20
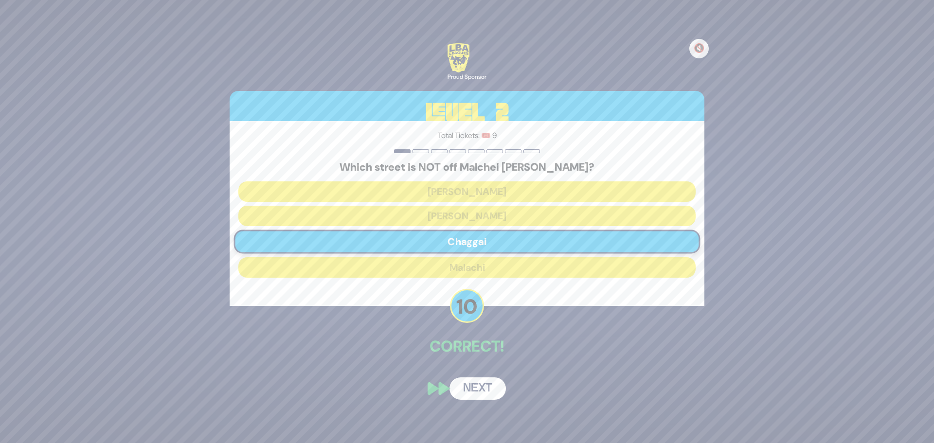
click at [470, 385] on button "Next" at bounding box center [478, 389] width 56 height 22
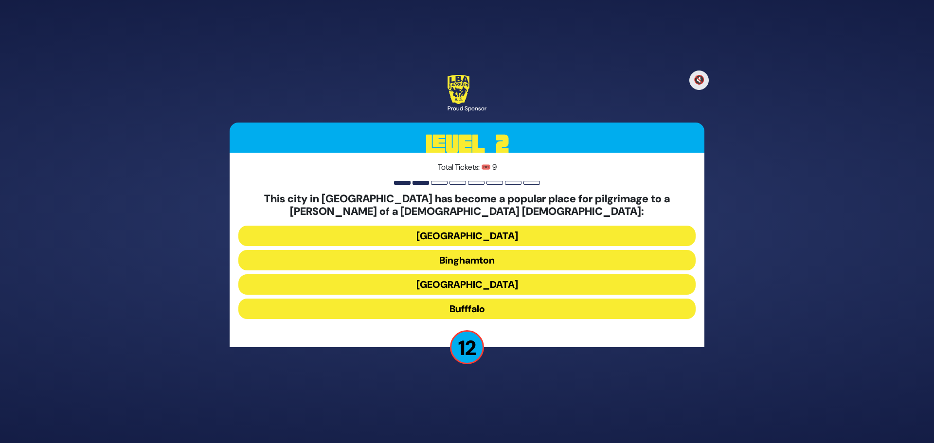
click at [431, 306] on button "Bufffalo" at bounding box center [466, 309] width 457 height 20
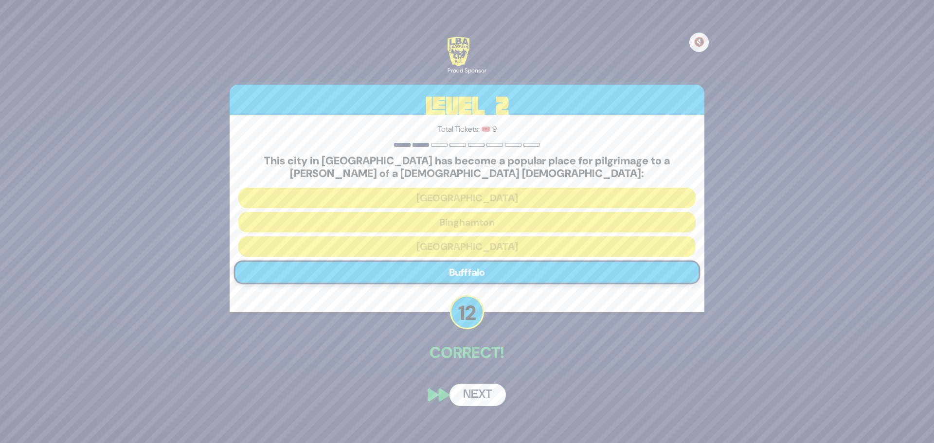
click at [478, 395] on button "Next" at bounding box center [478, 395] width 56 height 22
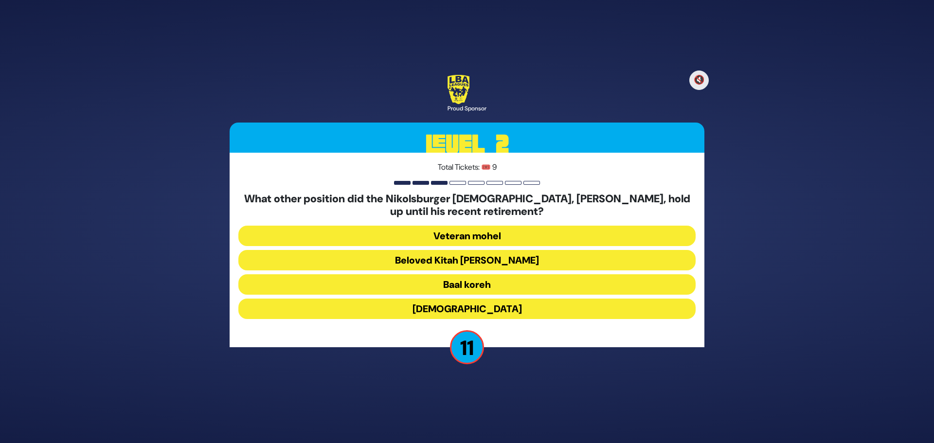
click at [438, 262] on button "Beloved Kitah Aleph Rebbi" at bounding box center [466, 260] width 457 height 20
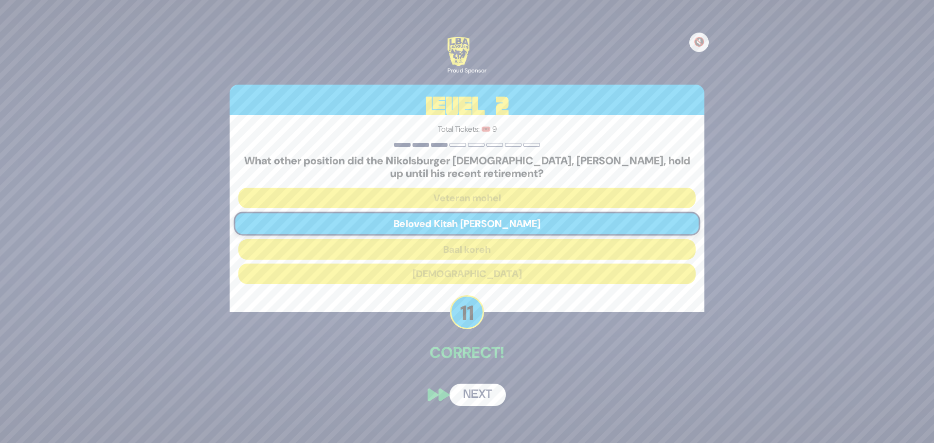
click at [479, 389] on button "Next" at bounding box center [478, 395] width 56 height 22
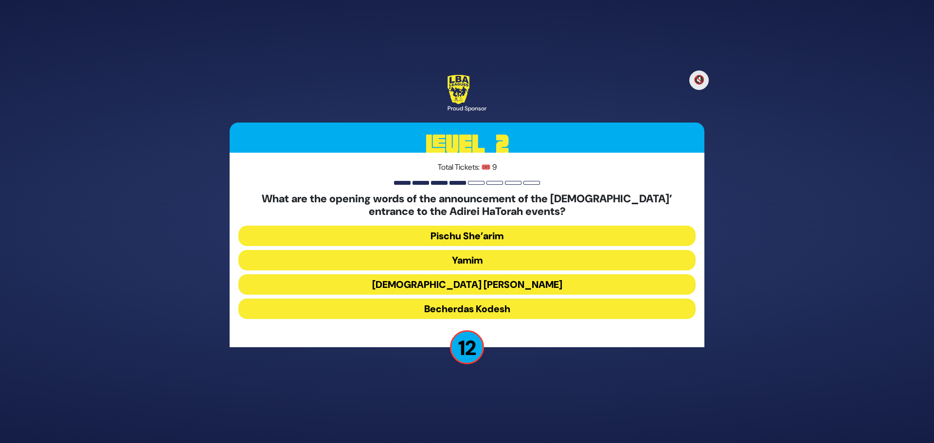
click at [418, 261] on button "Yamim" at bounding box center [466, 260] width 457 height 20
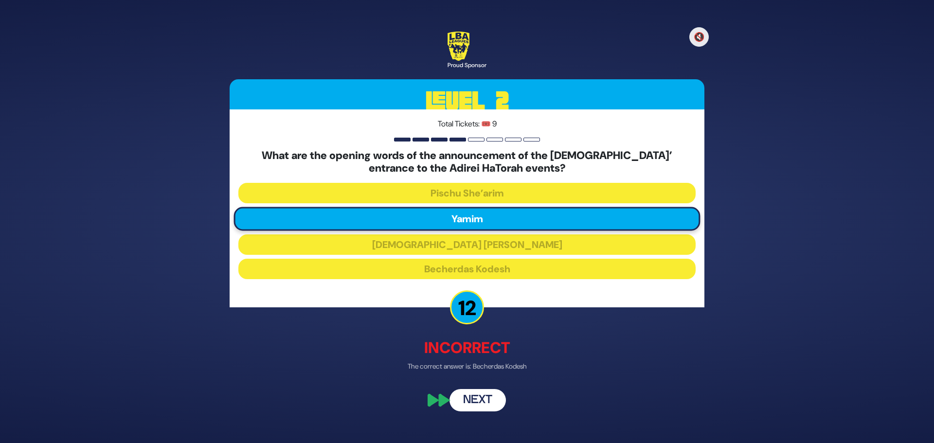
click at [477, 398] on button "Next" at bounding box center [478, 400] width 56 height 22
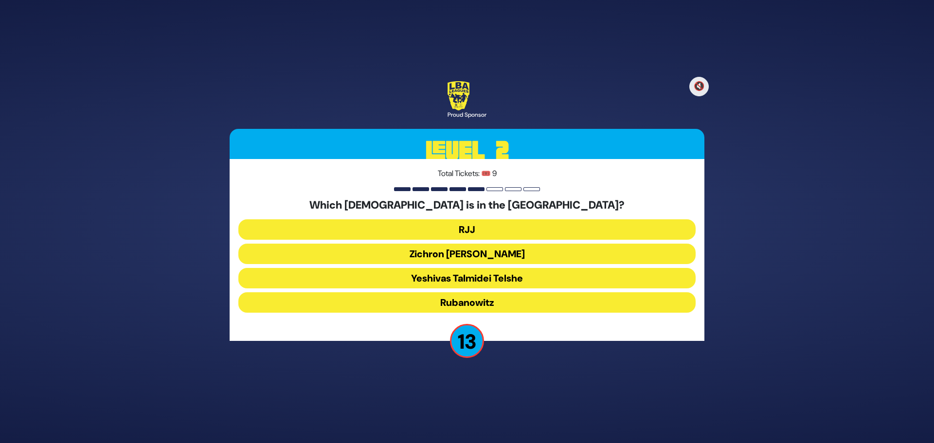
click at [453, 282] on button "Yeshivas Talmidei Telshe" at bounding box center [466, 278] width 457 height 20
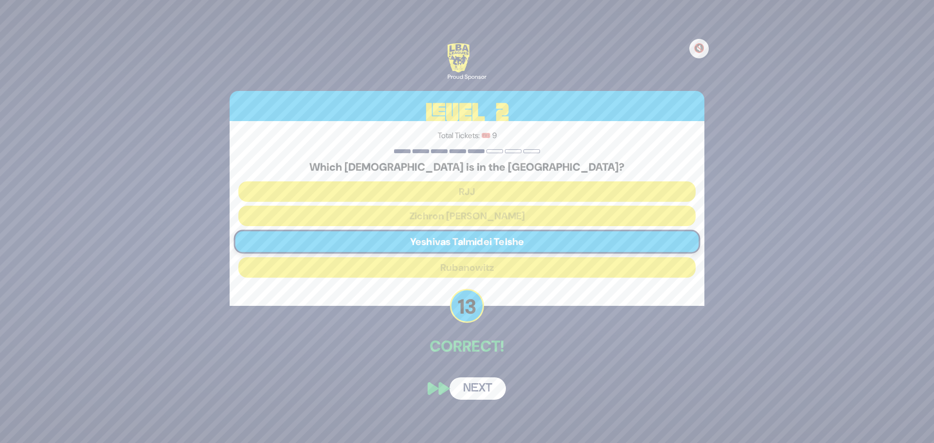
click at [472, 382] on button "Next" at bounding box center [478, 389] width 56 height 22
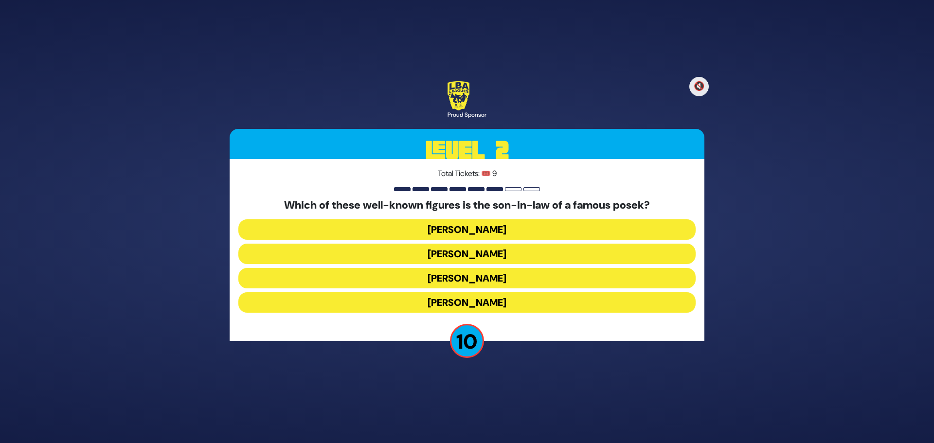
click at [418, 297] on button "Shlomo Yehuda Rechnitz" at bounding box center [466, 302] width 457 height 20
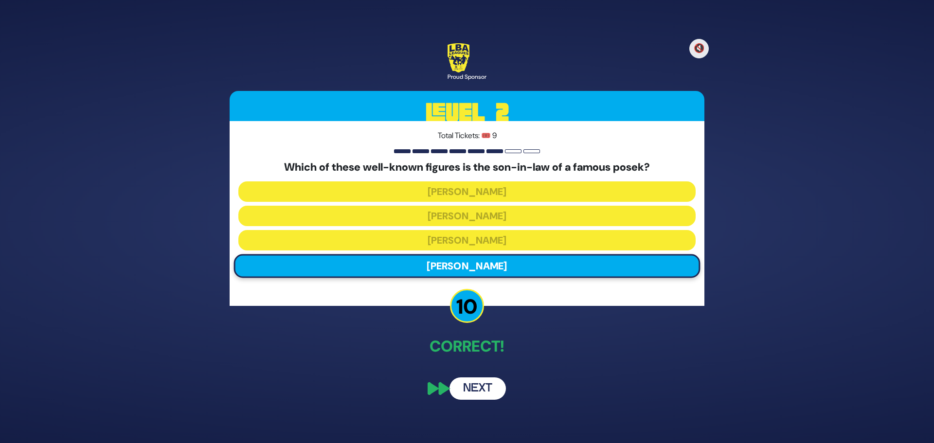
click at [471, 395] on button "Next" at bounding box center [478, 389] width 56 height 22
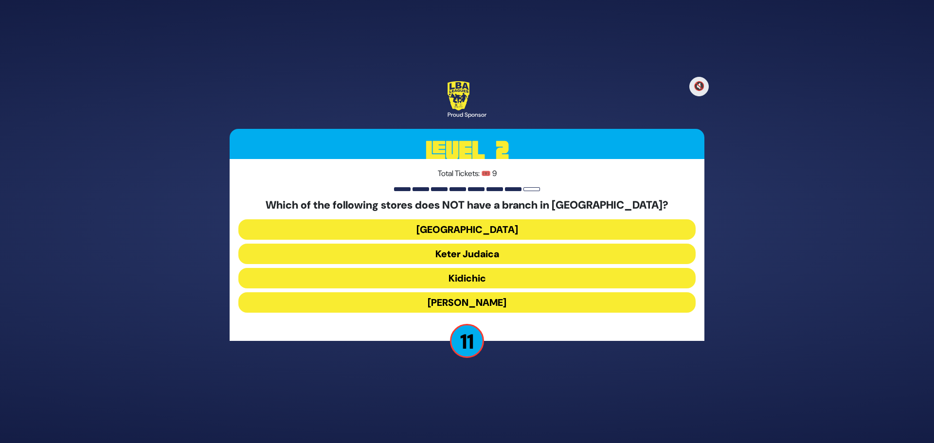
click at [423, 255] on button "Keter Judaica" at bounding box center [466, 254] width 457 height 20
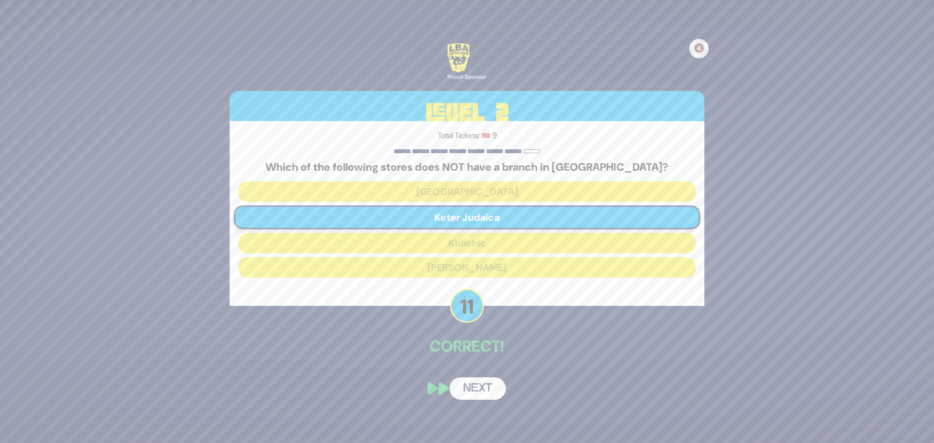
click at [490, 389] on button "Next" at bounding box center [478, 389] width 56 height 22
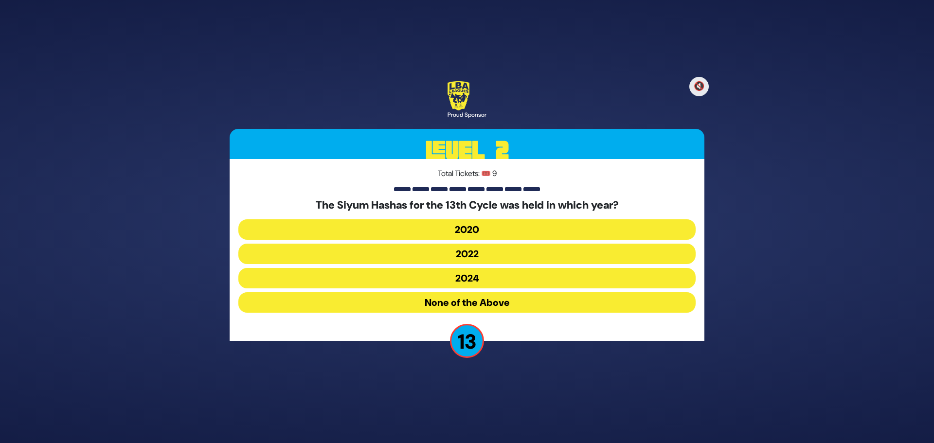
click at [489, 230] on button "2020" at bounding box center [466, 229] width 457 height 20
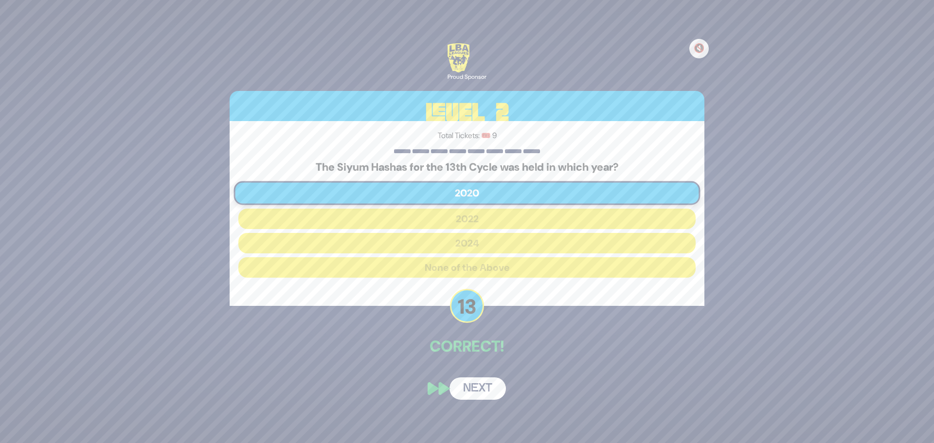
click at [474, 386] on button "Next" at bounding box center [478, 389] width 56 height 22
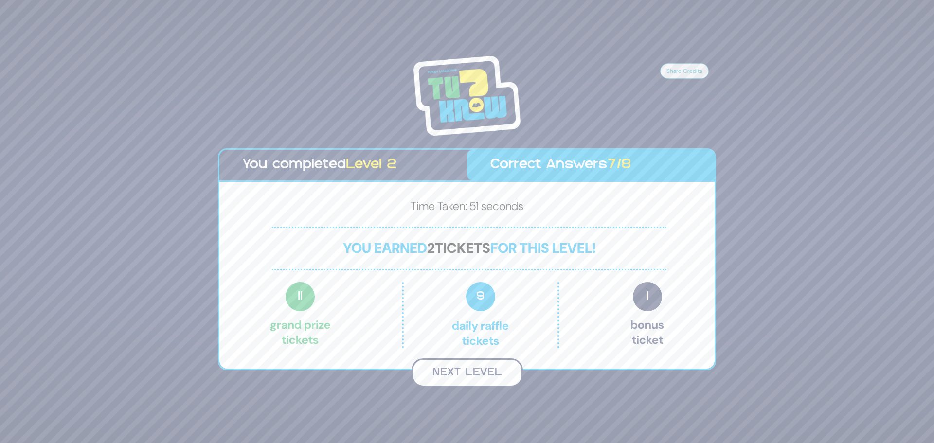
click at [456, 373] on button "Next Level" at bounding box center [467, 373] width 111 height 29
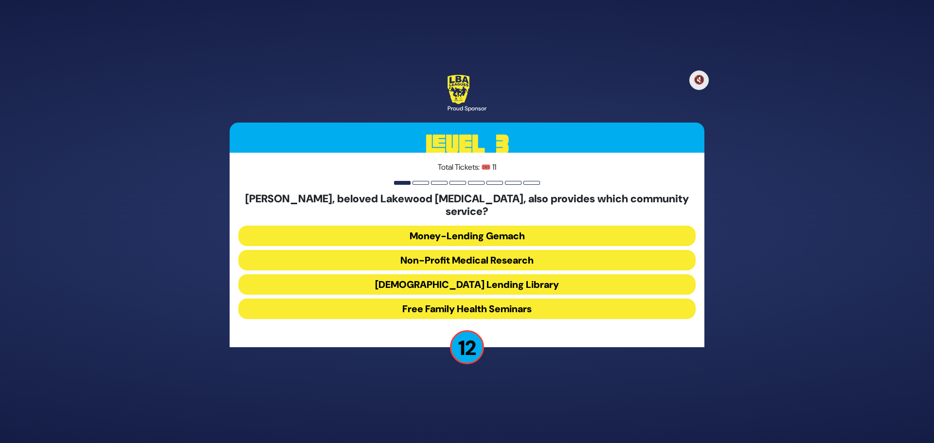
click at [413, 253] on button "Non-Profit Medical Research" at bounding box center [466, 260] width 457 height 20
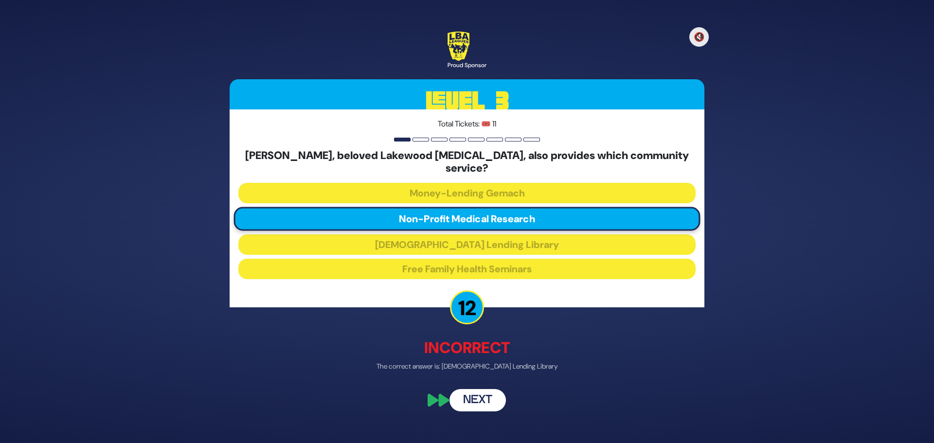
click at [474, 400] on button "Next" at bounding box center [478, 400] width 56 height 22
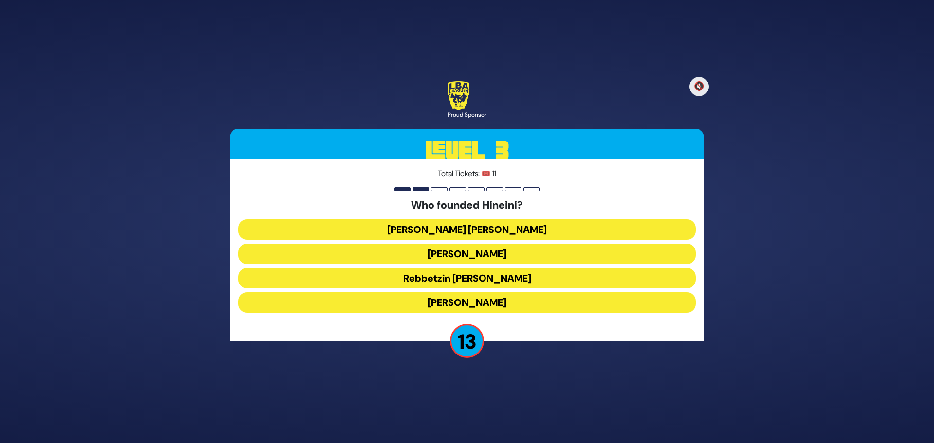
click at [432, 252] on button "Rebbetzin Esther Jungreis" at bounding box center [466, 254] width 457 height 20
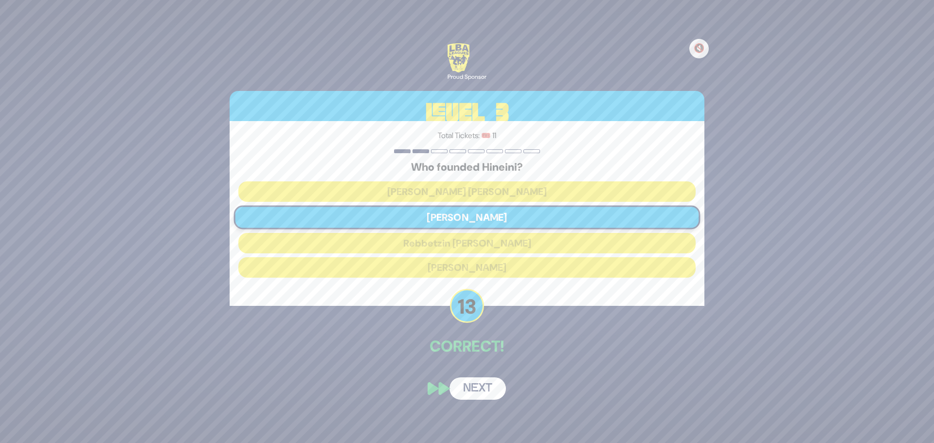
click at [480, 394] on button "Next" at bounding box center [478, 389] width 56 height 22
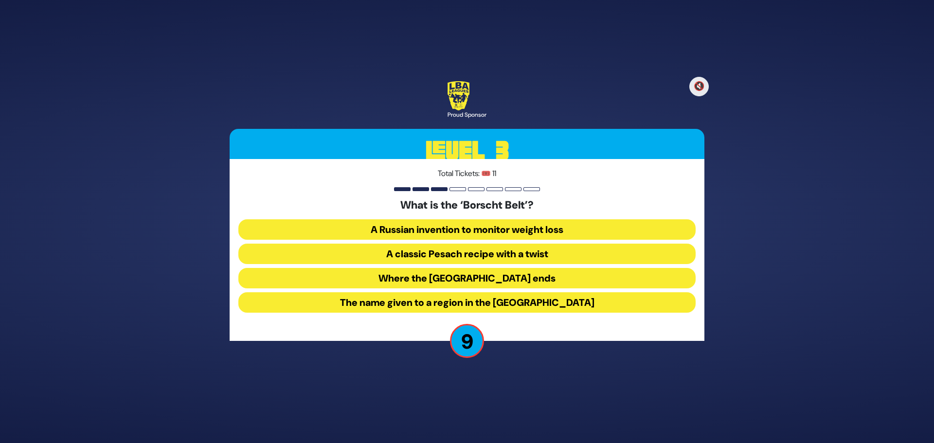
click at [431, 302] on button "The name given to a region in the Catskill Mountains" at bounding box center [466, 302] width 457 height 20
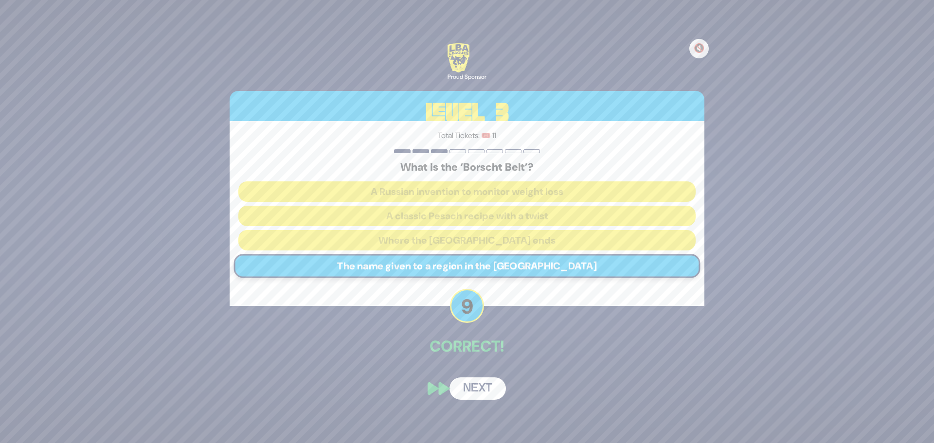
click at [478, 386] on button "Next" at bounding box center [478, 389] width 56 height 22
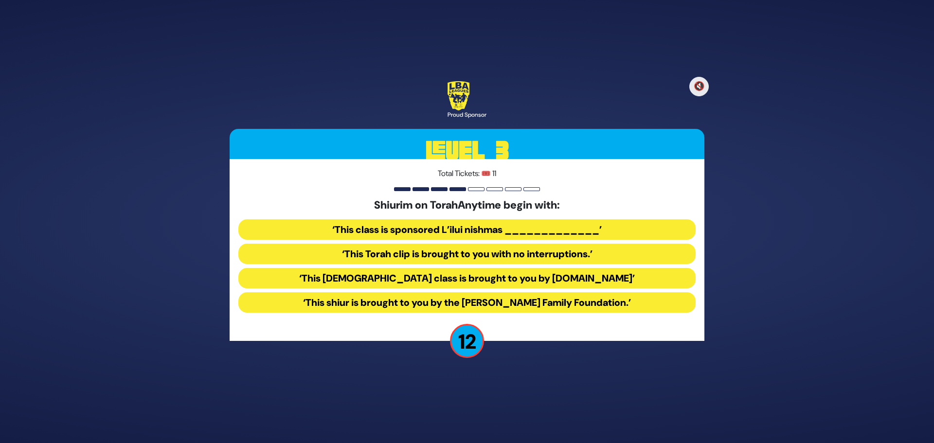
click at [438, 278] on button "‘This Torah class is brought to you by TorahAnytime.com’" at bounding box center [466, 278] width 457 height 20
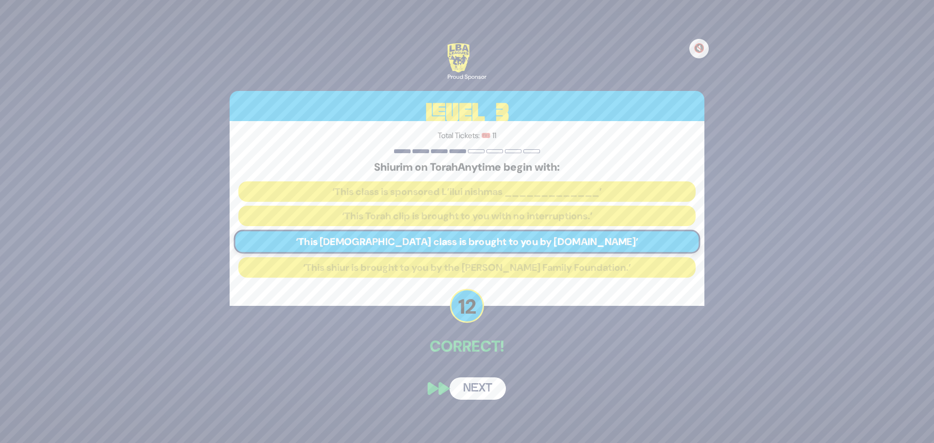
click at [476, 386] on button "Next" at bounding box center [478, 389] width 56 height 22
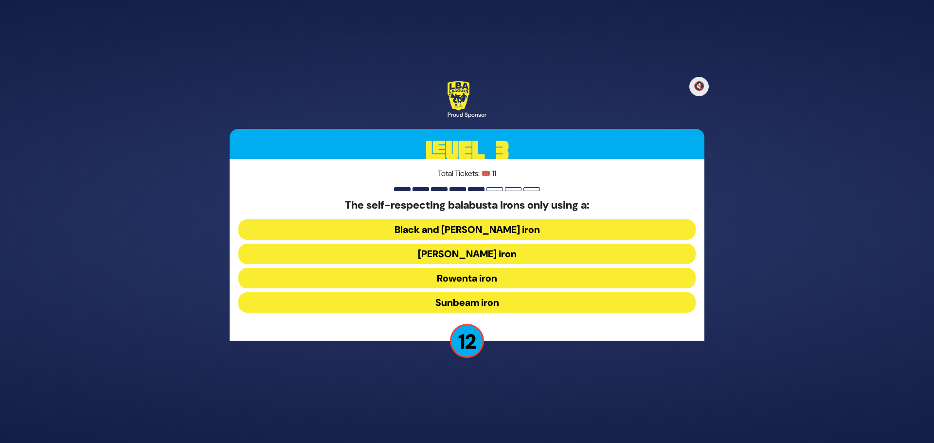
click at [428, 256] on button "Hamilton iron" at bounding box center [466, 254] width 457 height 20
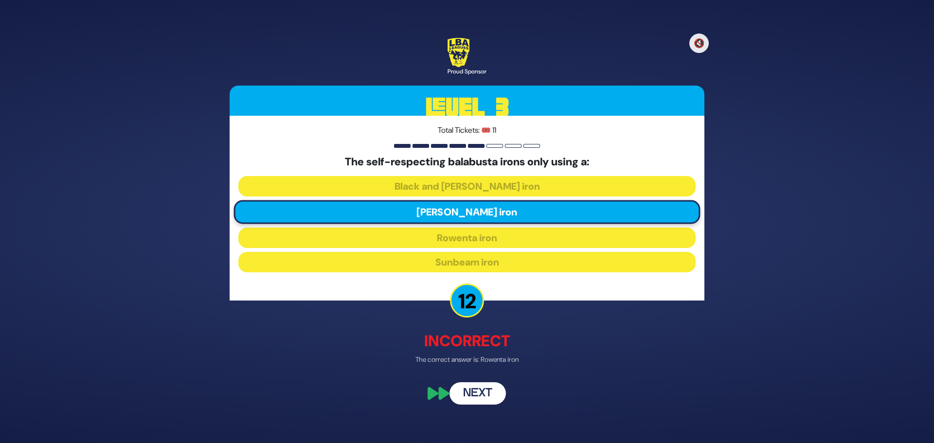
click at [481, 391] on button "Next" at bounding box center [478, 394] width 56 height 22
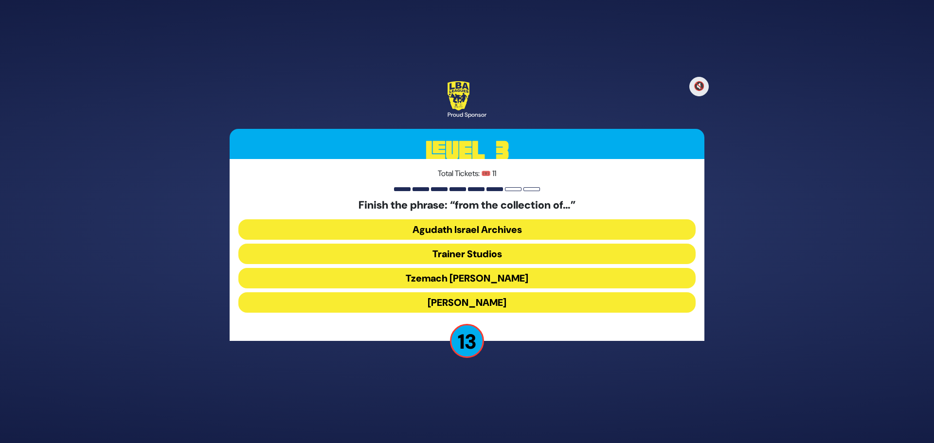
click at [430, 278] on button "Tzemach Glen" at bounding box center [466, 278] width 457 height 20
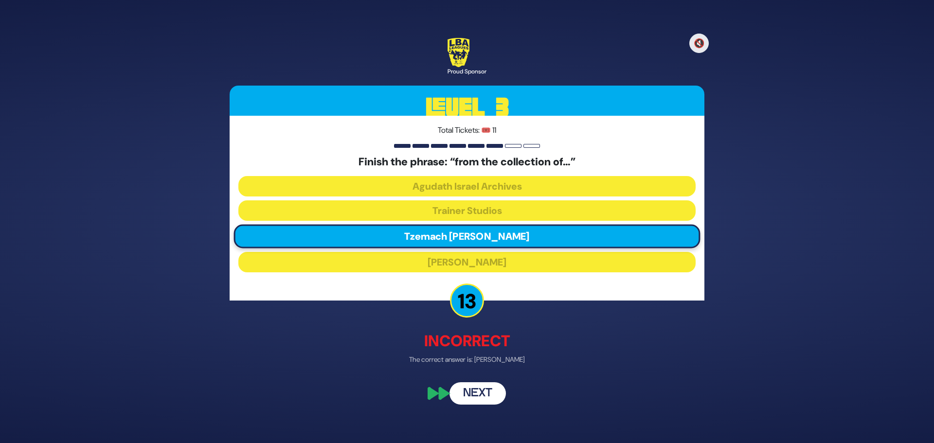
click at [484, 396] on button "Next" at bounding box center [478, 394] width 56 height 22
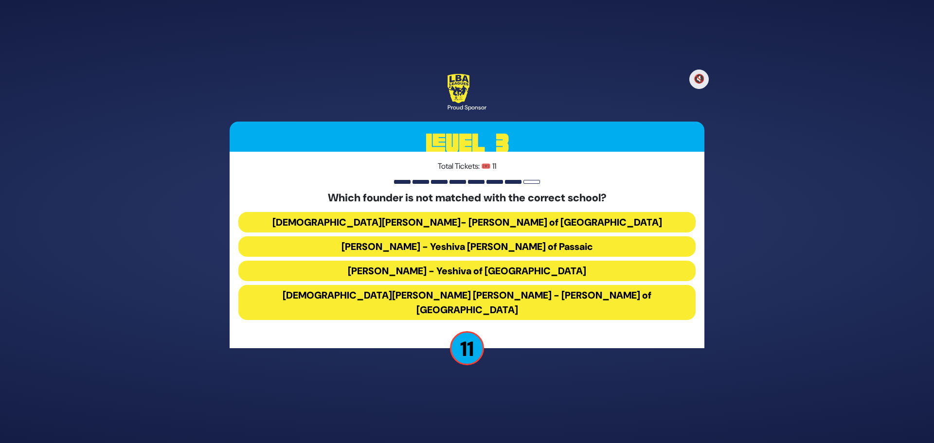
click at [430, 299] on button "Rabbi Osher Lemel Ehrenreich - Bais Yaakov of Miami" at bounding box center [466, 302] width 457 height 35
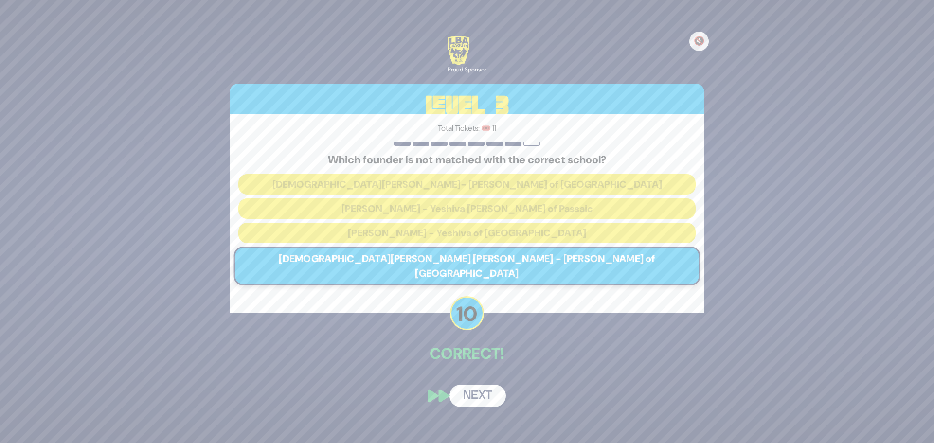
click at [485, 397] on button "Next" at bounding box center [478, 396] width 56 height 22
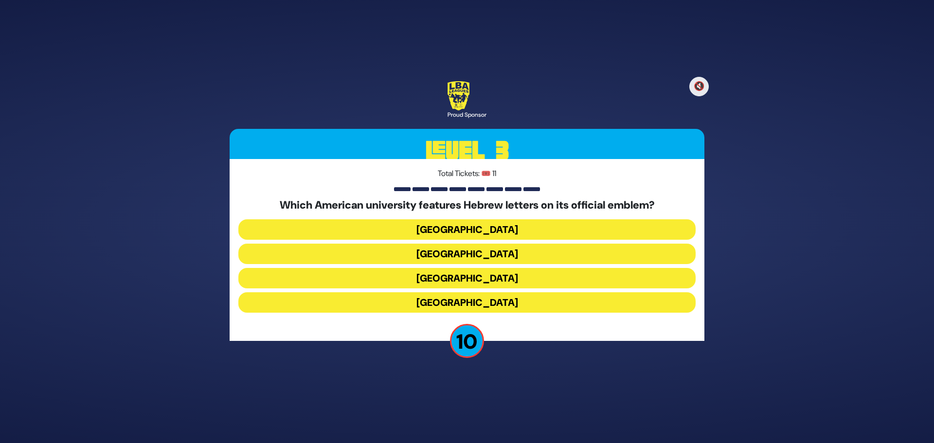
click at [446, 228] on button "Harvard University" at bounding box center [466, 229] width 457 height 20
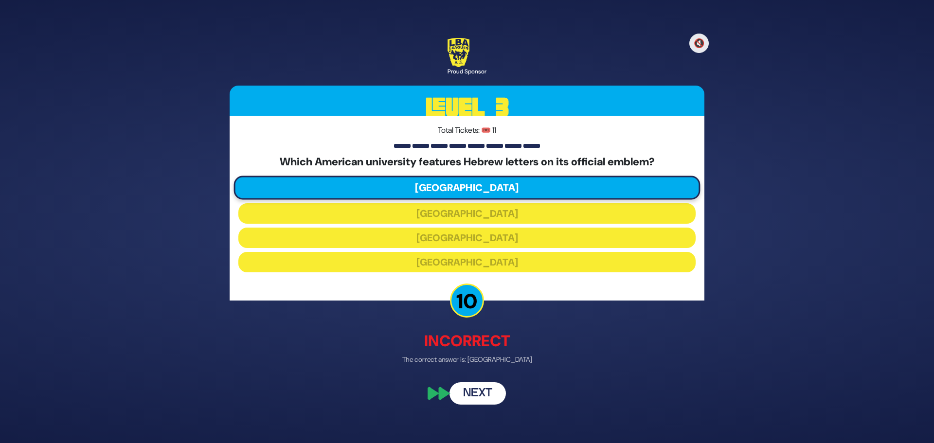
click at [475, 392] on button "Next" at bounding box center [478, 394] width 56 height 22
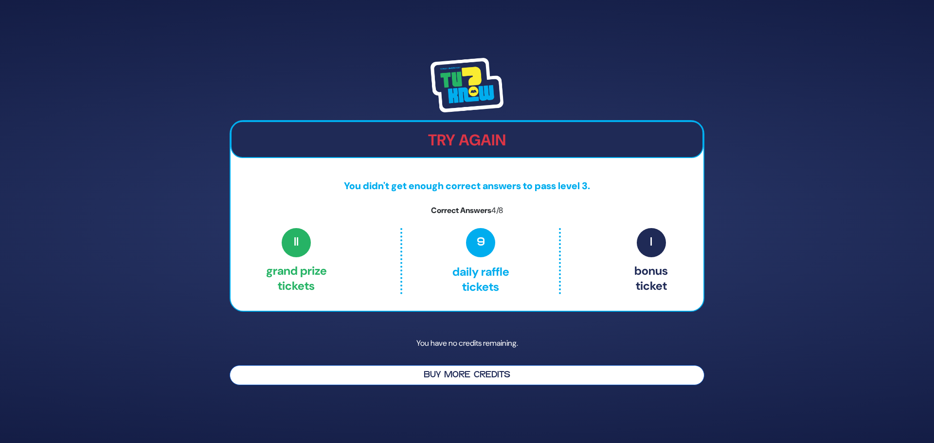
click at [479, 376] on button "Buy More Credits" at bounding box center [467, 375] width 475 height 20
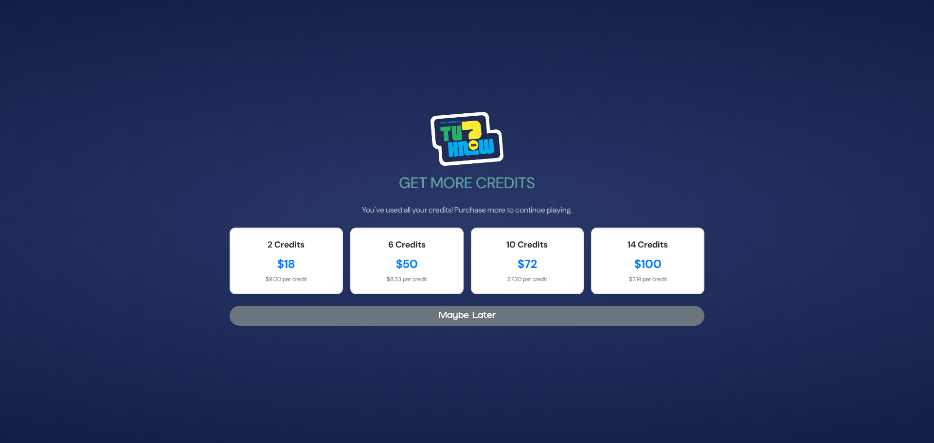
click at [458, 312] on button "Maybe Later" at bounding box center [467, 316] width 475 height 20
